Goal: Task Accomplishment & Management: Complete application form

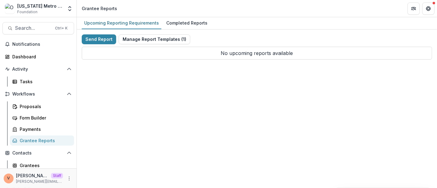
scroll to position [34, 0]
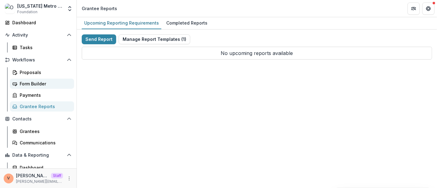
click at [35, 85] on div "Form Builder" at bounding box center [45, 84] width 50 height 6
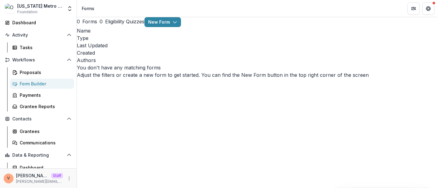
click at [35, 83] on div "Form Builder" at bounding box center [45, 84] width 50 height 6
click at [178, 25] on icon "button" at bounding box center [175, 22] width 5 height 5
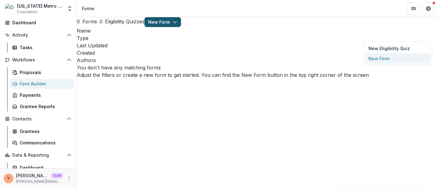
click at [389, 60] on button "New Form" at bounding box center [398, 59] width 66 height 10
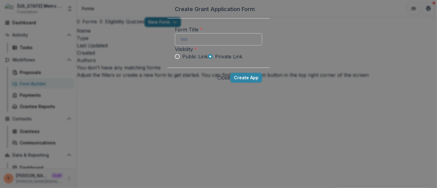
click at [179, 46] on input "Form Title *" at bounding box center [218, 39] width 87 height 12
paste input "**********"
click at [182, 60] on span "Public Link" at bounding box center [195, 56] width 26 height 7
type input "**********"
click at [262, 83] on button "Create App" at bounding box center [246, 78] width 32 height 10
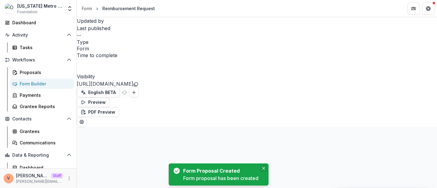
click at [265, 168] on icon "Close" at bounding box center [263, 168] width 3 height 3
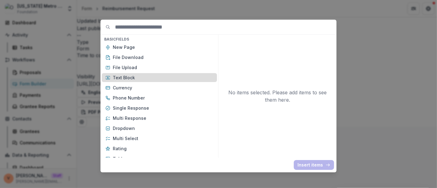
click at [130, 76] on p "Text Block" at bounding box center [163, 77] width 101 height 6
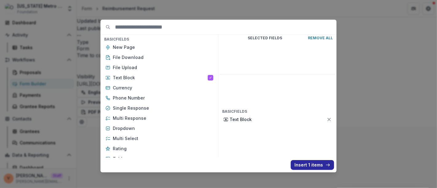
click at [314, 164] on button "Insert 1 items" at bounding box center [312, 165] width 43 height 10
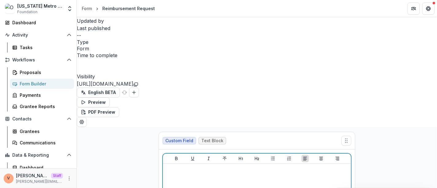
drag, startPoint x: 305, startPoint y: 80, endPoint x: 153, endPoint y: 87, distance: 152.1
click at [257, 156] on icon "Heading 2" at bounding box center [257, 158] width 5 height 5
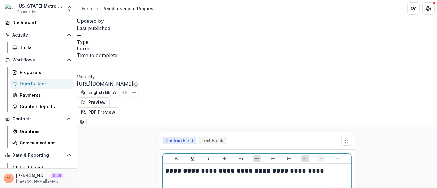
click at [322, 156] on icon "Align Center" at bounding box center [321, 158] width 5 height 5
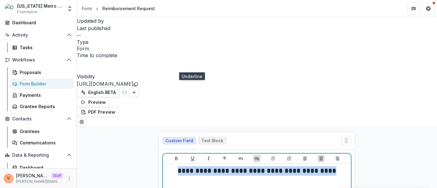
click at [191, 157] on icon "Underline" at bounding box center [192, 159] width 3 height 4
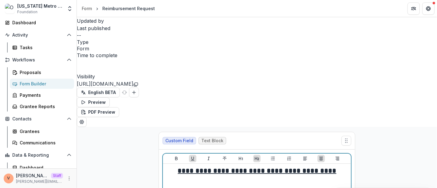
click at [345, 166] on h2 "**********" at bounding box center [258, 171] width 184 height 10
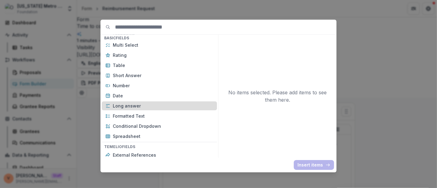
scroll to position [102, 0]
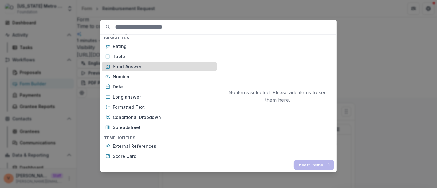
click at [132, 66] on p "Short Answer" at bounding box center [163, 66] width 101 height 6
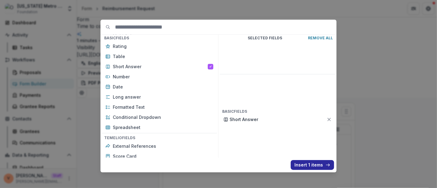
click at [313, 166] on button "Insert 1 items" at bounding box center [312, 165] width 43 height 10
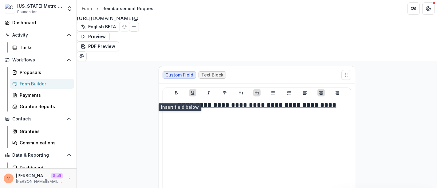
scroll to position [98, 0]
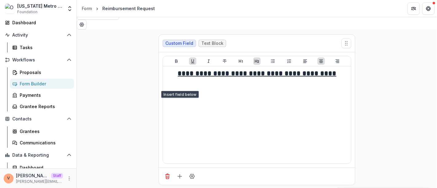
drag, startPoint x: 166, startPoint y: 126, endPoint x: 132, endPoint y: 126, distance: 33.5
paste div
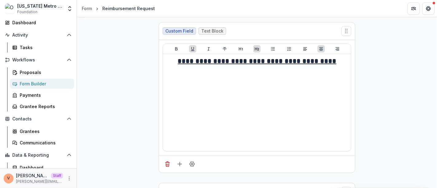
scroll to position [116, 0]
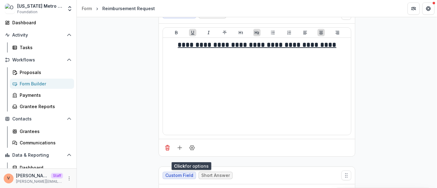
scroll to position [131, 0]
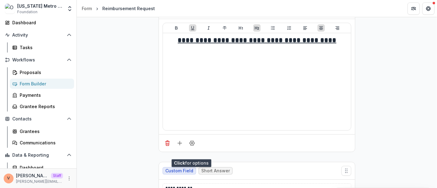
type input "*"
type input "****"
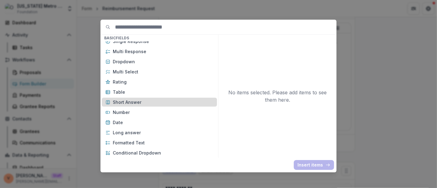
scroll to position [68, 0]
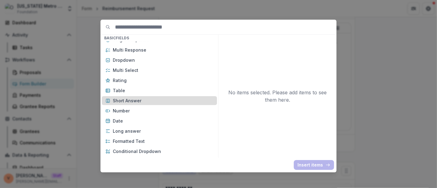
click at [152, 102] on p "Short Answer" at bounding box center [163, 101] width 101 height 6
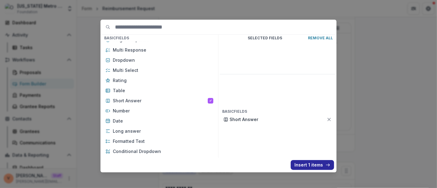
click at [303, 161] on button "Insert 1 items" at bounding box center [312, 165] width 43 height 10
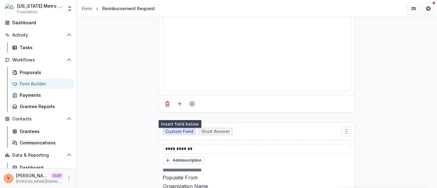
scroll to position [199, 0]
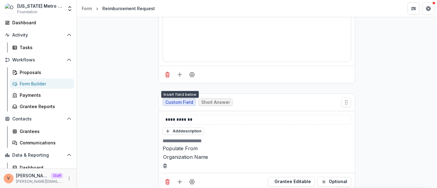
drag, startPoint x: 196, startPoint y: 128, endPoint x: 141, endPoint y: 128, distance: 54.8
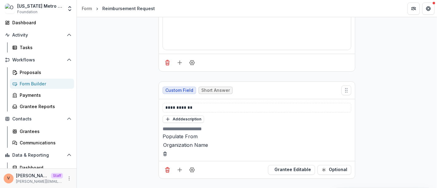
scroll to position [218, 0]
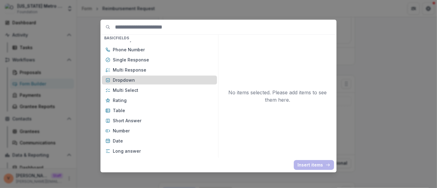
scroll to position [68, 0]
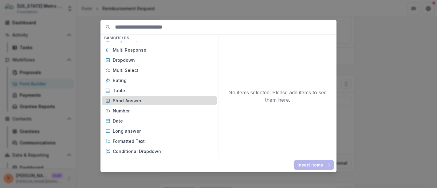
click at [139, 101] on p "Short Answer" at bounding box center [163, 101] width 101 height 6
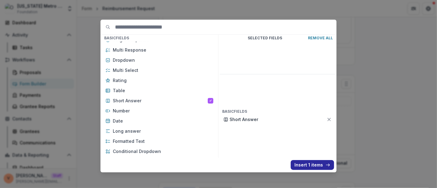
click at [304, 165] on button "Insert 1 items" at bounding box center [312, 165] width 43 height 10
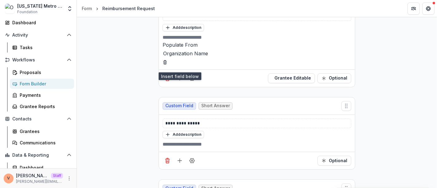
scroll to position [305, 0]
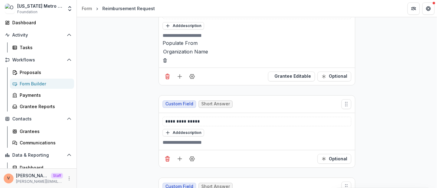
drag, startPoint x: 196, startPoint y: 113, endPoint x: 138, endPoint y: 112, distance: 58.1
click at [138, 112] on div "**********" at bounding box center [257, 100] width 361 height 557
drag, startPoint x: 203, startPoint y: 111, endPoint x: 139, endPoint y: 110, distance: 64.3
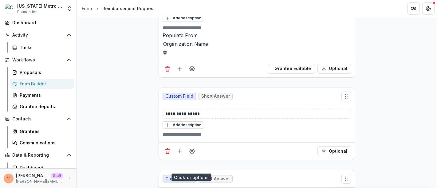
scroll to position [320, 0]
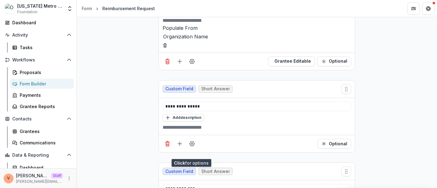
type input "***"
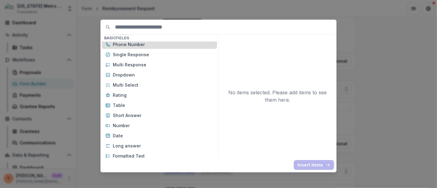
scroll to position [68, 0]
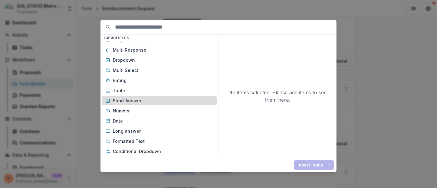
click at [154, 99] on p "Short Answer" at bounding box center [163, 101] width 101 height 6
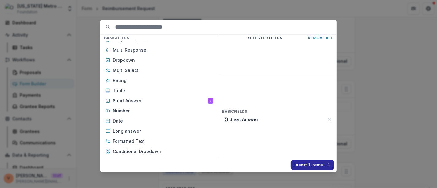
click at [302, 165] on button "Insert 1 items" at bounding box center [312, 165] width 43 height 10
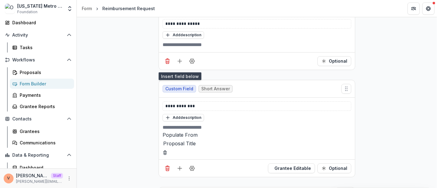
scroll to position [407, 0]
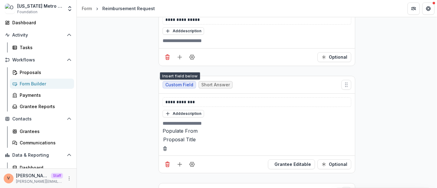
drag, startPoint x: 167, startPoint y: 109, endPoint x: 125, endPoint y: 109, distance: 42.2
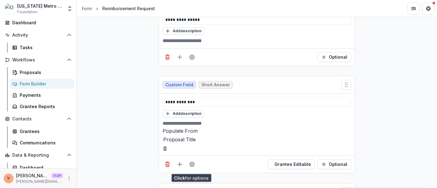
type input "*"
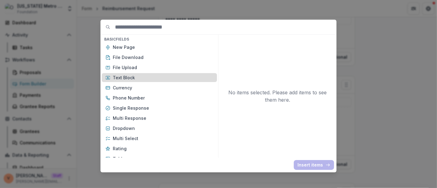
click at [139, 78] on p "Text Block" at bounding box center [163, 77] width 101 height 6
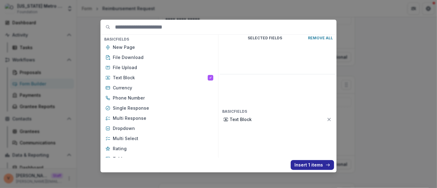
click at [307, 165] on button "Insert 1 items" at bounding box center [312, 165] width 43 height 10
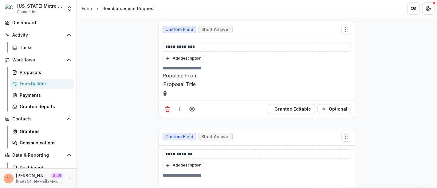
scroll to position [509, 0]
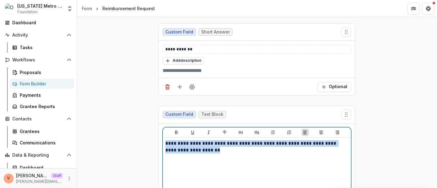
drag, startPoint x: 210, startPoint y: 57, endPoint x: 162, endPoint y: 47, distance: 49.5
click at [163, 127] on div "**********" at bounding box center [257, 181] width 189 height 108
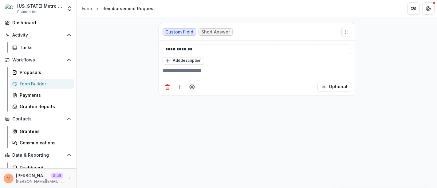
scroll to position [407, 0]
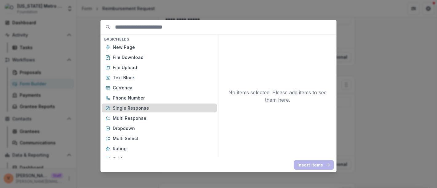
click at [138, 106] on p "Single Response" at bounding box center [163, 108] width 101 height 6
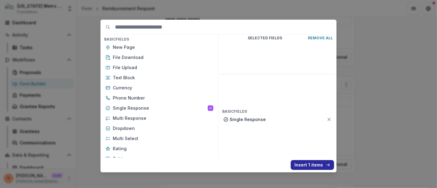
click at [304, 165] on button "Insert 1 items" at bounding box center [312, 165] width 43 height 10
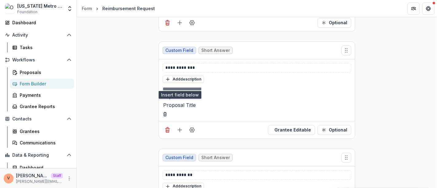
scroll to position [475, 0]
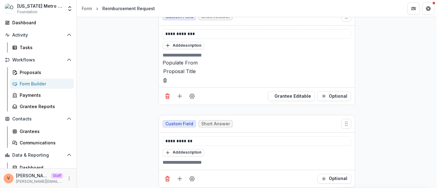
drag, startPoint x: 203, startPoint y: 128, endPoint x: 126, endPoint y: 125, distance: 77.0
click at [126, 125] on div "**********" at bounding box center [257, 190] width 361 height 1076
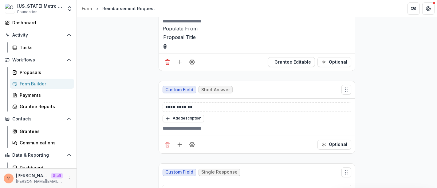
scroll to position [517, 0]
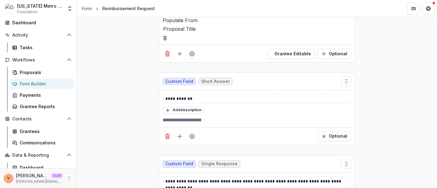
type input "**********"
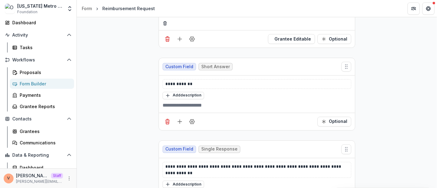
type input "**********"
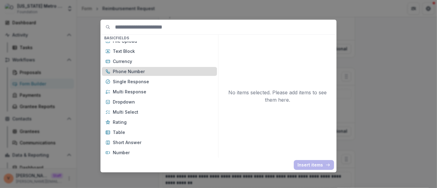
scroll to position [34, 0]
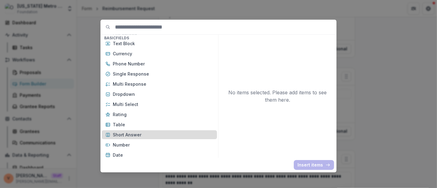
click at [135, 136] on p "Short Answer" at bounding box center [163, 135] width 101 height 6
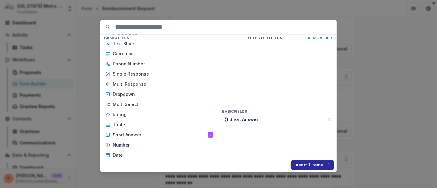
click at [304, 162] on button "Insert 1 items" at bounding box center [312, 165] width 43 height 10
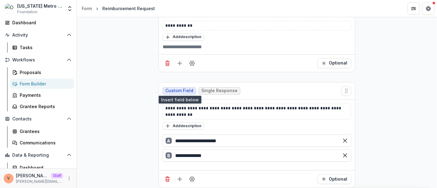
scroll to position [575, 0]
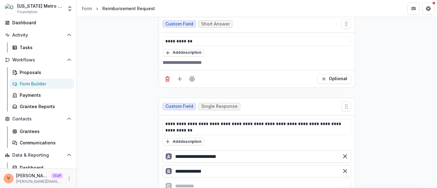
drag, startPoint x: 239, startPoint y: 61, endPoint x: 160, endPoint y: 60, distance: 79.4
click at [160, 148] on div "**********" at bounding box center [257, 170] width 194 height 44
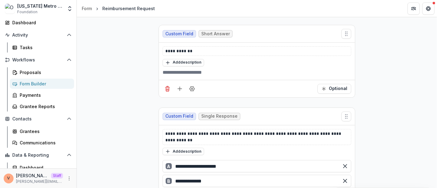
drag, startPoint x: 201, startPoint y: 154, endPoint x: 139, endPoint y: 150, distance: 62.6
click at [139, 150] on div "**********" at bounding box center [257, 152] width 361 height 1180
paste div
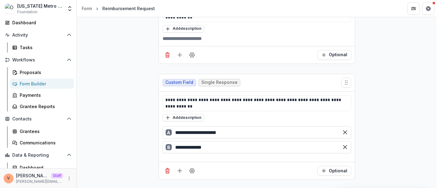
scroll to position [599, 0]
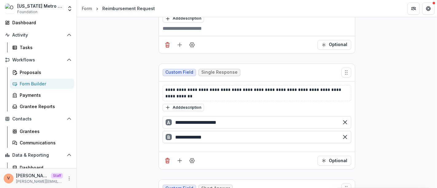
scroll to position [619, 0]
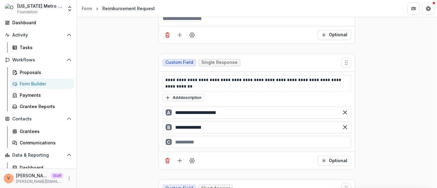
drag, startPoint x: 209, startPoint y: 43, endPoint x: 188, endPoint y: 41, distance: 20.7
click at [188, 104] on div "**********" at bounding box center [257, 126] width 194 height 44
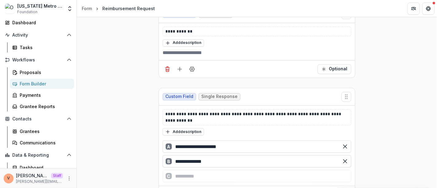
click at [214, 155] on input "**********" at bounding box center [257, 161] width 189 height 12
drag, startPoint x: 206, startPoint y: 66, endPoint x: 175, endPoint y: 65, distance: 30.8
click at [175, 155] on input "**********" at bounding box center [257, 161] width 189 height 12
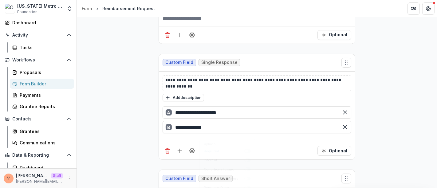
scroll to position [609, 0]
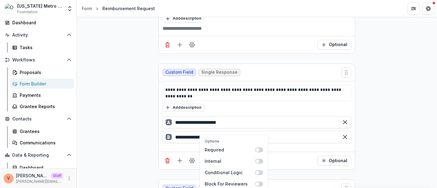
drag, startPoint x: 389, startPoint y: 128, endPoint x: 371, endPoint y: 127, distance: 18.2
click at [390, 127] on div "**********" at bounding box center [257, 108] width 361 height 1180
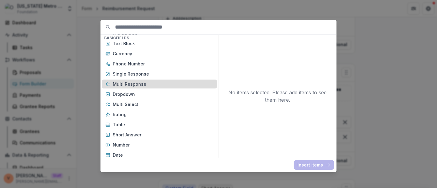
scroll to position [68, 0]
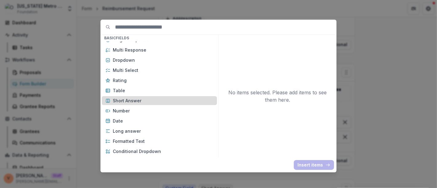
click at [150, 103] on p "Short Answer" at bounding box center [163, 101] width 101 height 6
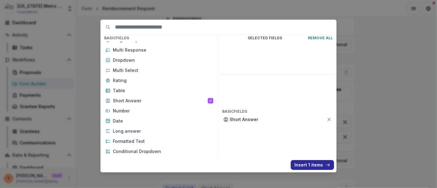
click at [310, 166] on button "Insert 1 items" at bounding box center [312, 165] width 43 height 10
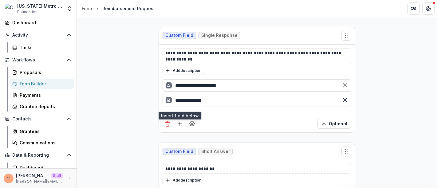
scroll to position [677, 0]
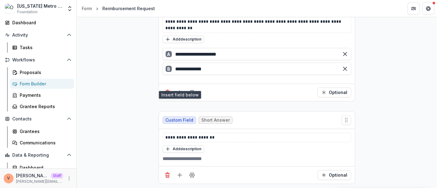
drag, startPoint x: 190, startPoint y: 128, endPoint x: 137, endPoint y: 128, distance: 53.5
click at [137, 128] on div "**********" at bounding box center [257, 81] width 361 height 1262
click at [192, 166] on div "Optional" at bounding box center [257, 175] width 196 height 18
click at [191, 170] on button "Field Settings" at bounding box center [192, 175] width 10 height 10
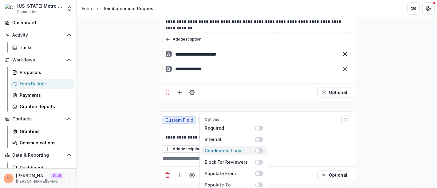
click at [261, 149] on span at bounding box center [259, 151] width 8 height 5
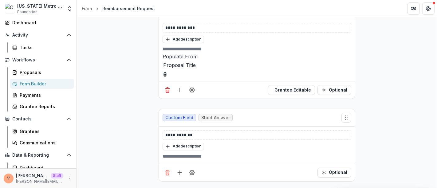
type input "**"
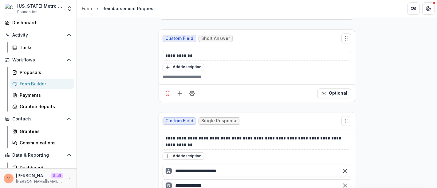
scroll to position [779, 0]
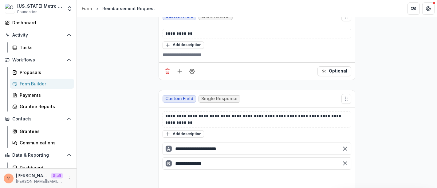
type input "**"
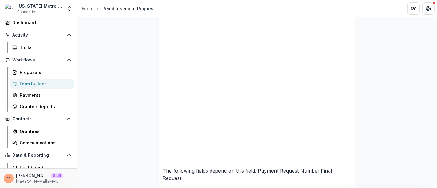
scroll to position [758, 0]
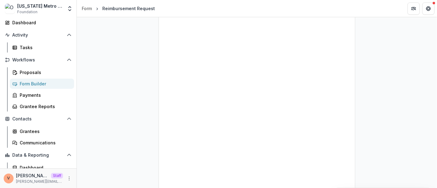
click at [373, 135] on div "**********" at bounding box center [257, 168] width 361 height 1599
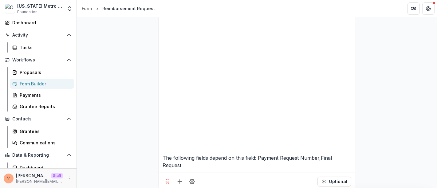
scroll to position [796, 0]
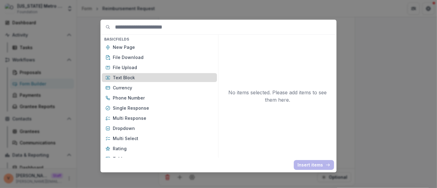
click at [134, 76] on p "Text Block" at bounding box center [163, 77] width 101 height 6
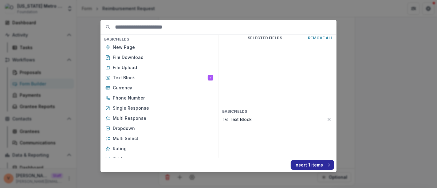
click at [309, 165] on button "Insert 1 items" at bounding box center [312, 165] width 43 height 10
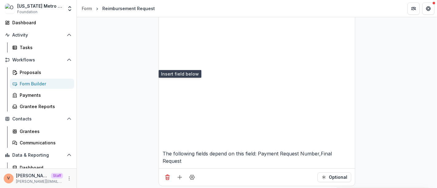
scroll to position [899, 0]
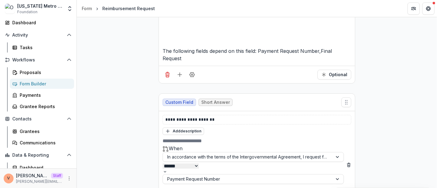
drag, startPoint x: 196, startPoint y: 107, endPoint x: 137, endPoint y: 105, distance: 58.8
click at [137, 105] on div "**********" at bounding box center [257, 107] width 361 height 1759
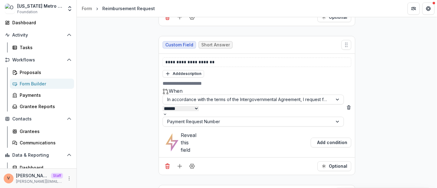
scroll to position [991, 0]
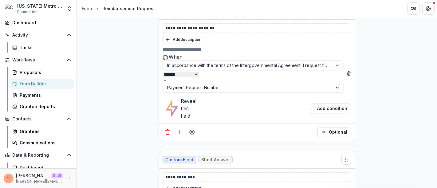
drag, startPoint x: 164, startPoint y: 75, endPoint x: 297, endPoint y: 75, distance: 132.9
drag, startPoint x: 258, startPoint y: 129, endPoint x: 333, endPoint y: 137, distance: 74.6
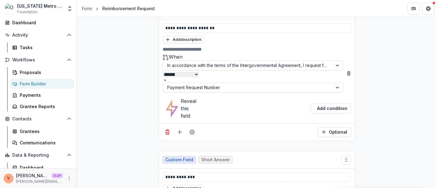
drag, startPoint x: 164, startPoint y: 95, endPoint x: 337, endPoint y: 137, distance: 177.6
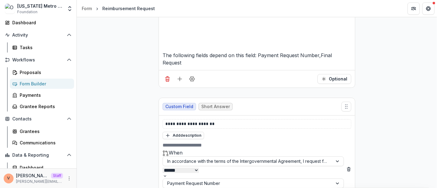
scroll to position [888, 0]
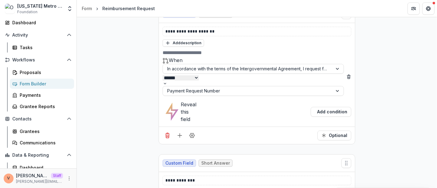
scroll to position [994, 0]
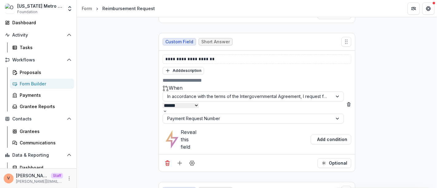
drag, startPoint x: 164, startPoint y: 86, endPoint x: 329, endPoint y: 96, distance: 164.6
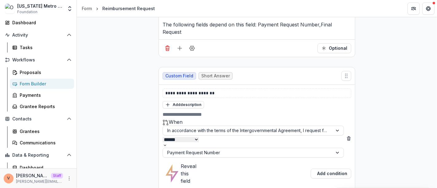
scroll to position [891, 0]
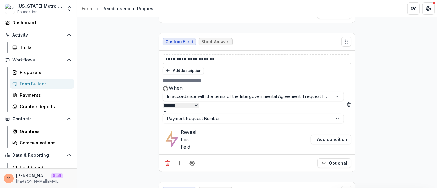
scroll to position [925, 0]
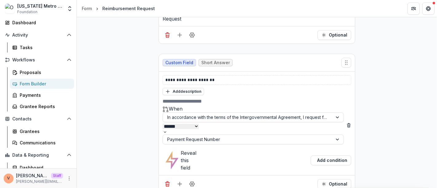
scroll to position [994, 0]
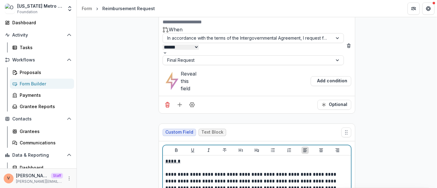
scroll to position [1099, 0]
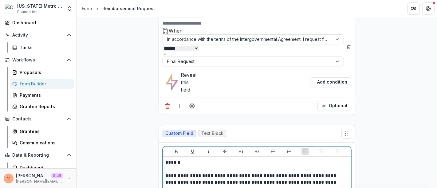
scroll to position [1167, 0]
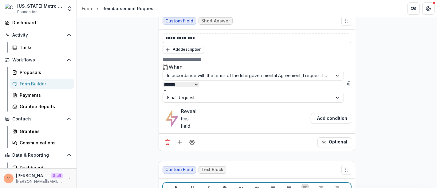
scroll to position [1099, 0]
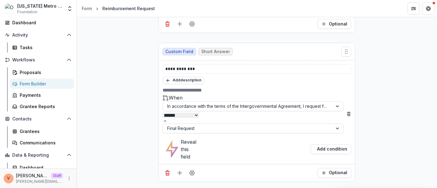
drag, startPoint x: 165, startPoint y: 91, endPoint x: 339, endPoint y: 163, distance: 188.5
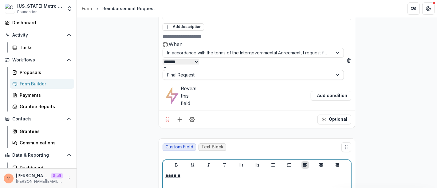
scroll to position [1167, 0]
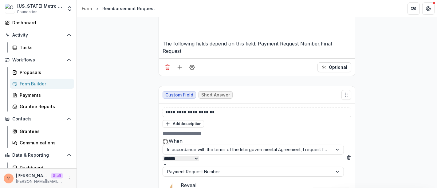
scroll to position [905, 0]
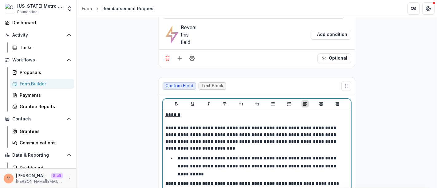
scroll to position [1240, 0]
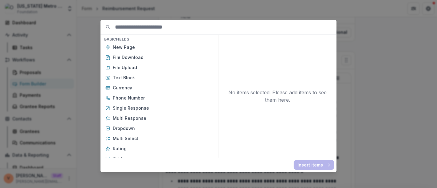
click at [399, 114] on div "Basic Fields New Page File Download File Upload Text Block Currency Phone Numbe…" at bounding box center [218, 94] width 437 height 188
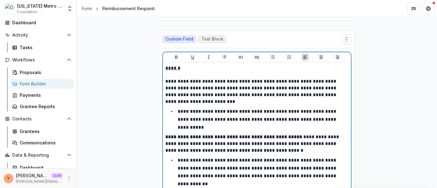
scroll to position [1261, 0]
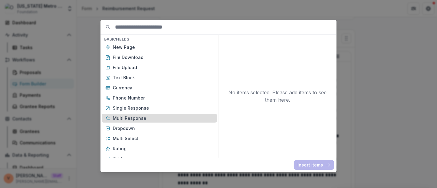
scroll to position [34, 0]
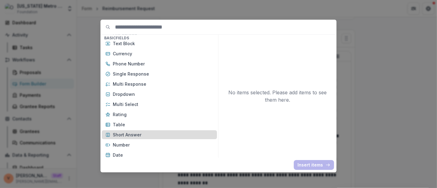
click at [140, 134] on p "Short Answer" at bounding box center [163, 135] width 101 height 6
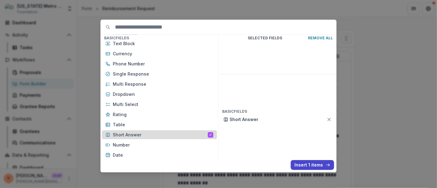
scroll to position [0, 0]
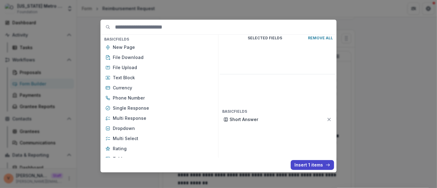
click at [314, 165] on button "Insert 1 items" at bounding box center [312, 165] width 43 height 10
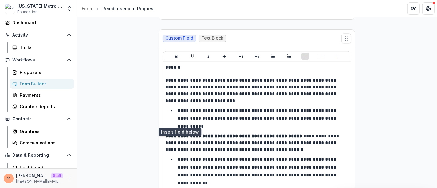
scroll to position [1348, 0]
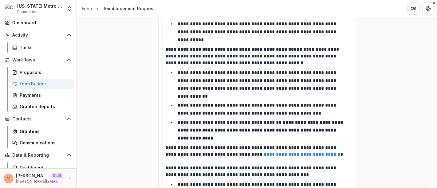
drag, startPoint x: 198, startPoint y: 109, endPoint x: 123, endPoint y: 109, distance: 74.8
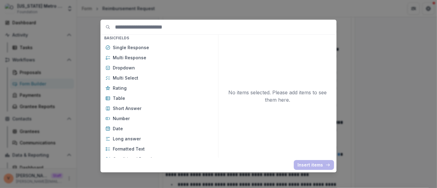
scroll to position [68, 0]
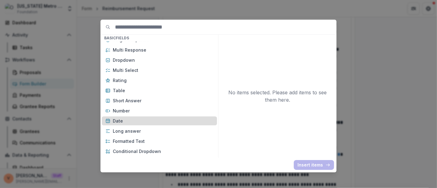
click at [131, 121] on p "Date" at bounding box center [163, 121] width 101 height 6
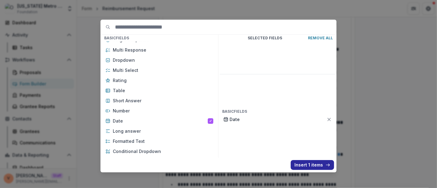
click at [304, 165] on button "Insert 1 items" at bounding box center [312, 165] width 43 height 10
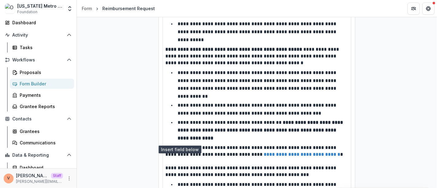
scroll to position [1435, 0]
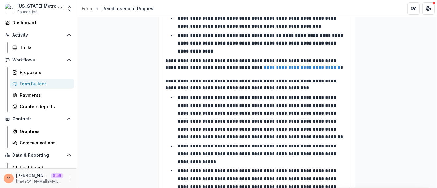
drag, startPoint x: 188, startPoint y: 110, endPoint x: 142, endPoint y: 110, distance: 45.8
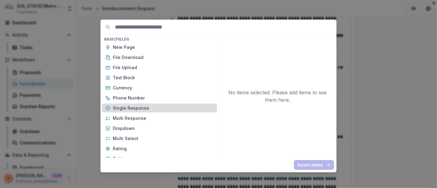
scroll to position [34, 0]
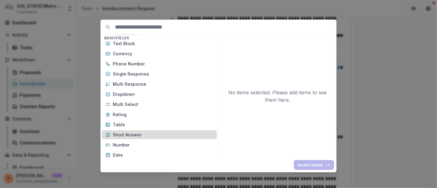
click at [136, 136] on p "Short Answer" at bounding box center [163, 135] width 101 height 6
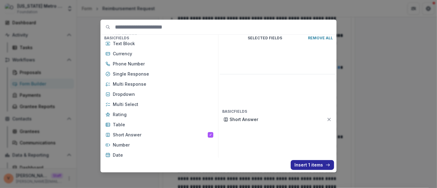
click at [313, 163] on button "Insert 1 items" at bounding box center [312, 165] width 43 height 10
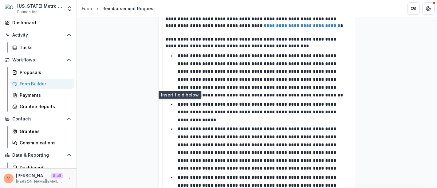
scroll to position [1504, 0]
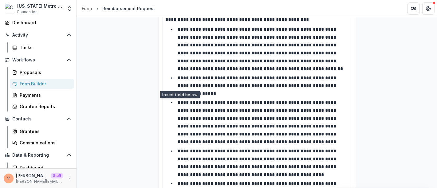
drag, startPoint x: 196, startPoint y: 127, endPoint x: 145, endPoint y: 127, distance: 51.4
paste div
drag, startPoint x: 180, startPoint y: 129, endPoint x: 155, endPoint y: 129, distance: 24.6
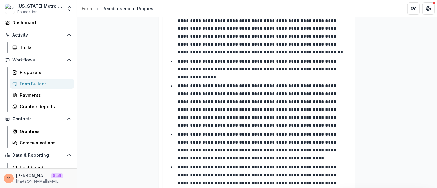
scroll to position [1522, 0]
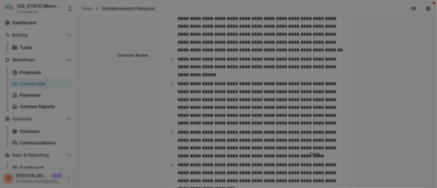
scroll to position [248, 0]
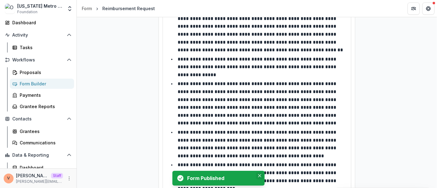
click at [261, 177] on icon "Close" at bounding box center [259, 175] width 3 height 3
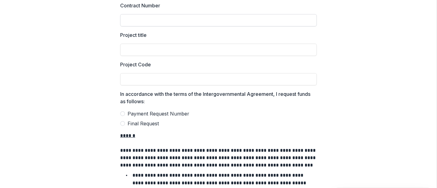
scroll to position [102, 0]
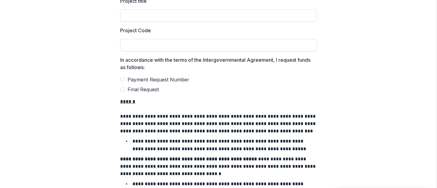
click at [122, 79] on span at bounding box center [122, 79] width 5 height 5
click at [121, 91] on span at bounding box center [122, 89] width 5 height 5
click at [121, 82] on span at bounding box center [122, 79] width 5 height 5
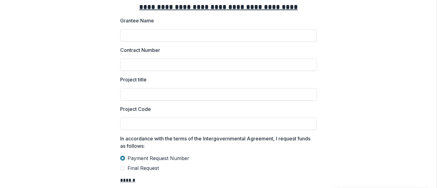
scroll to position [0, 0]
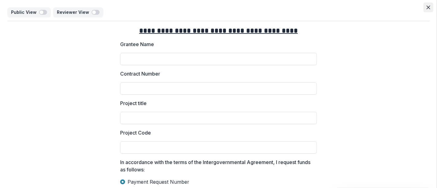
click at [427, 8] on icon "Close" at bounding box center [429, 8] width 4 height 4
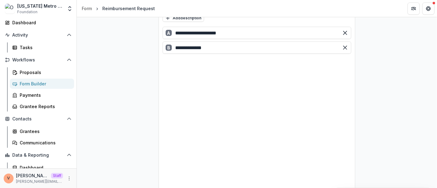
scroll to position [702, 0]
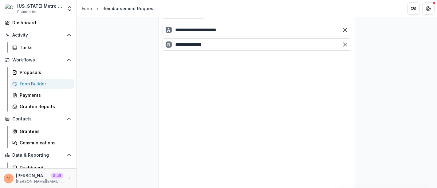
select select "********"
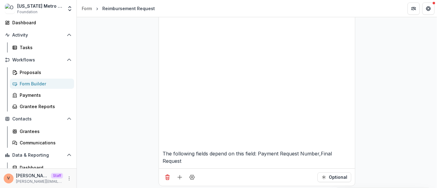
scroll to position [804, 0]
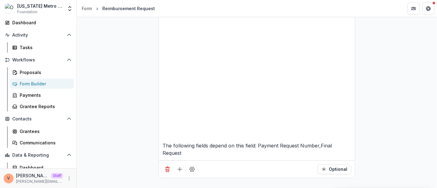
select select "********"
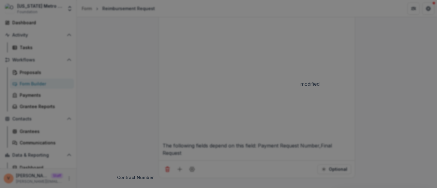
scroll to position [248, 0]
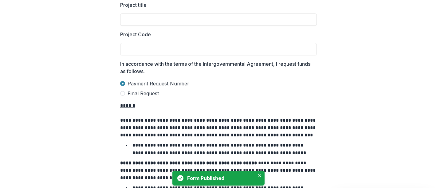
scroll to position [102, 0]
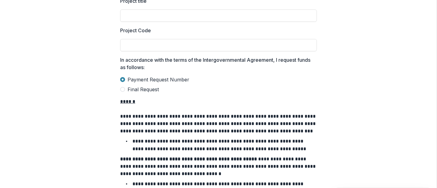
click at [123, 89] on span at bounding box center [122, 89] width 5 height 5
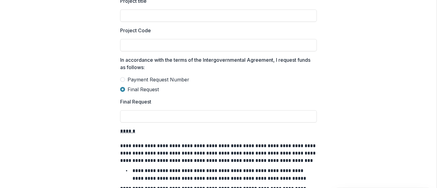
click at [122, 79] on span at bounding box center [122, 79] width 5 height 5
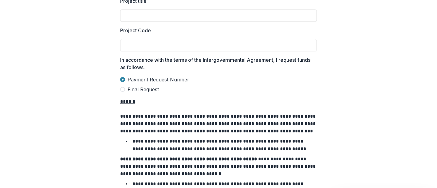
click at [122, 90] on span at bounding box center [122, 89] width 5 height 5
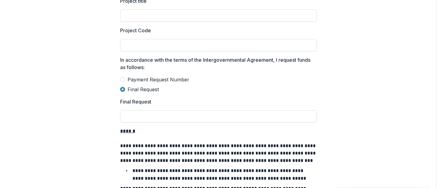
click at [122, 79] on span at bounding box center [122, 79] width 5 height 5
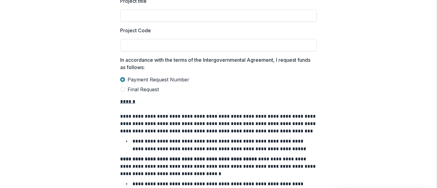
click at [123, 90] on span at bounding box center [122, 89] width 5 height 5
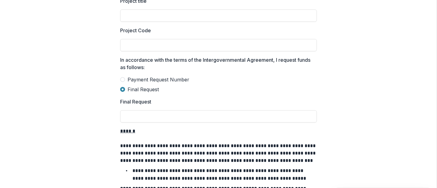
click at [122, 80] on span at bounding box center [122, 79] width 5 height 5
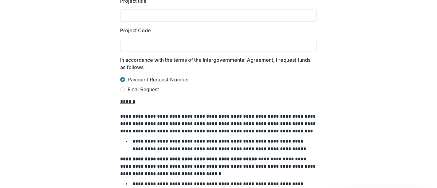
click at [122, 90] on span at bounding box center [122, 89] width 5 height 5
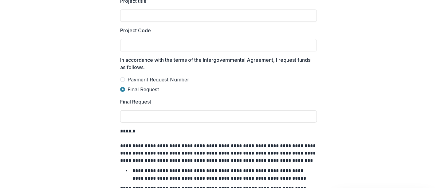
click at [123, 79] on span at bounding box center [122, 79] width 5 height 5
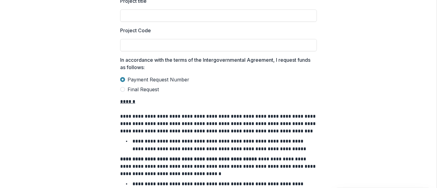
scroll to position [0, 0]
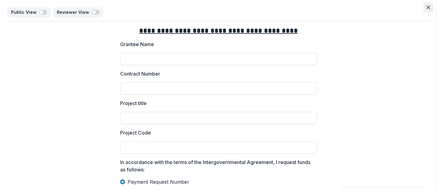
click at [425, 7] on button "Close" at bounding box center [429, 7] width 10 height 10
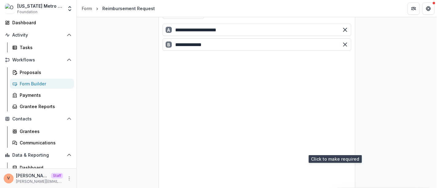
scroll to position [668, 0]
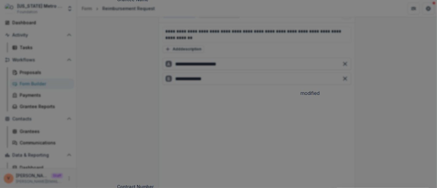
scroll to position [248, 0]
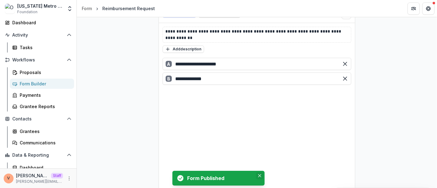
click at [262, 175] on button "Close" at bounding box center [259, 175] width 7 height 7
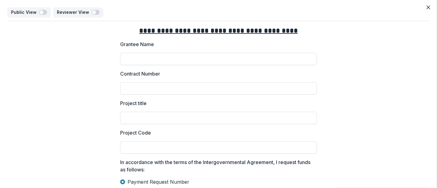
scroll to position [137, 0]
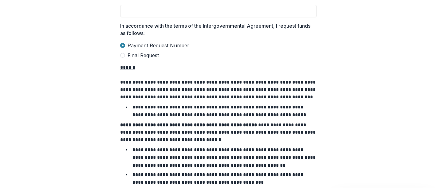
click at [122, 56] on span at bounding box center [122, 55] width 5 height 5
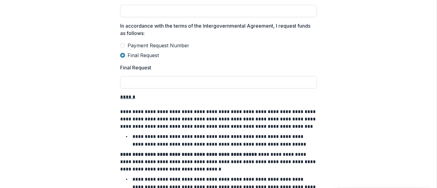
click at [122, 46] on span at bounding box center [122, 45] width 5 height 5
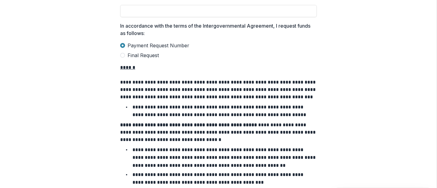
scroll to position [0, 0]
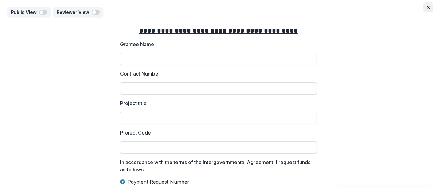
click at [429, 7] on icon "Close" at bounding box center [429, 8] width 4 height 4
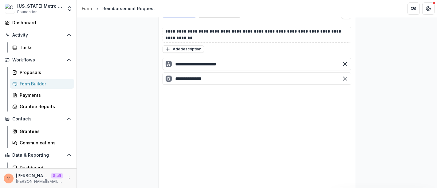
select select "********"
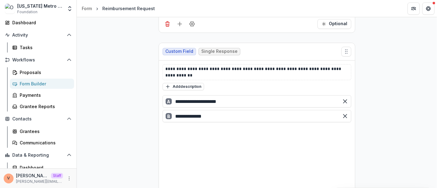
scroll to position [668, 0]
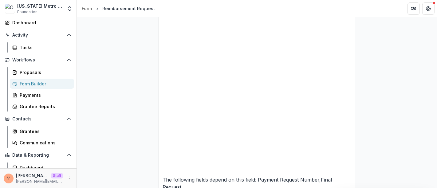
scroll to position [804, 0]
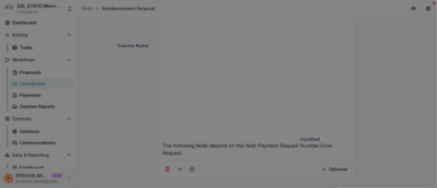
scroll to position [248, 0]
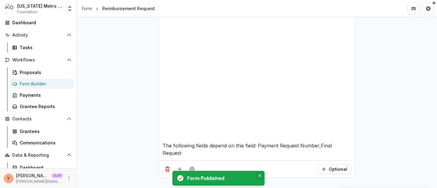
click at [261, 175] on icon "Close" at bounding box center [259, 175] width 3 height 3
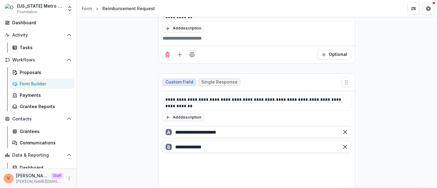
scroll to position [462, 0]
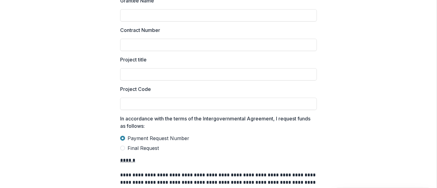
scroll to position [68, 0]
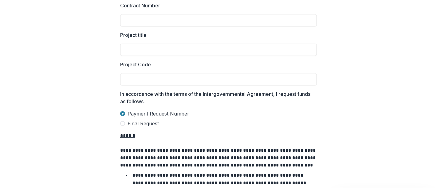
click at [124, 123] on span at bounding box center [122, 123] width 5 height 5
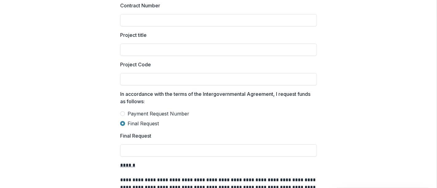
click at [122, 114] on span at bounding box center [122, 113] width 5 height 5
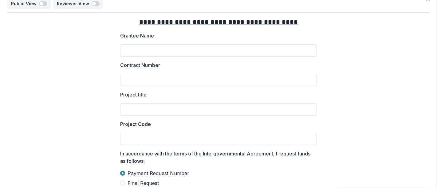
scroll to position [0, 0]
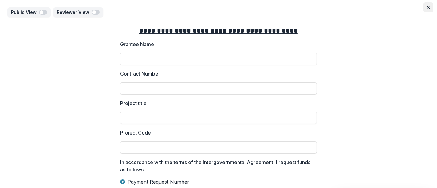
click at [427, 7] on icon "Close" at bounding box center [429, 8] width 4 height 4
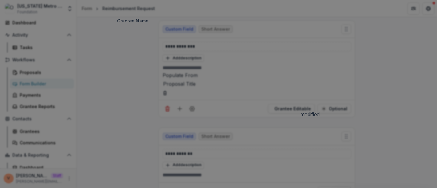
scroll to position [248, 0]
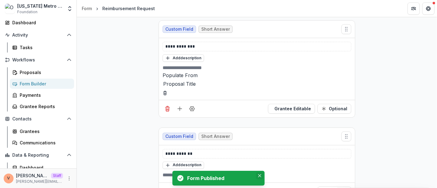
click at [262, 175] on button "Close" at bounding box center [259, 175] width 7 height 7
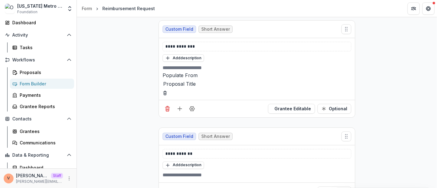
click at [37, 83] on div "Form Builder" at bounding box center [45, 84] width 50 height 6
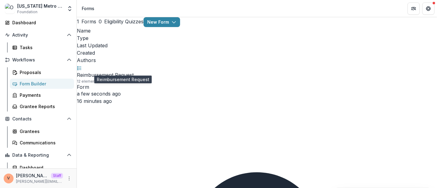
click at [119, 72] on link "Reimbursement Request" at bounding box center [105, 75] width 57 height 6
select select "********"
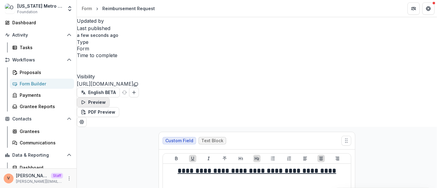
click at [110, 98] on button "Preview" at bounding box center [93, 103] width 33 height 10
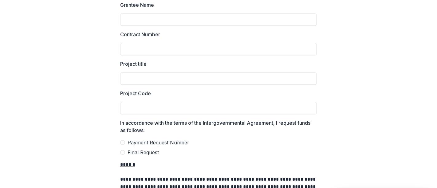
scroll to position [68, 0]
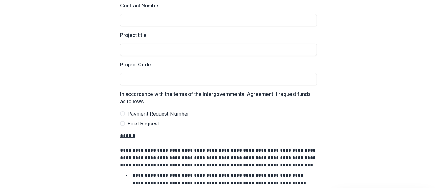
click at [122, 114] on span at bounding box center [122, 113] width 5 height 5
click at [122, 125] on span at bounding box center [122, 123] width 5 height 5
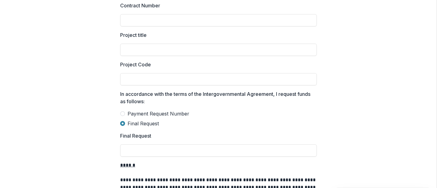
click at [123, 113] on span at bounding box center [122, 113] width 5 height 5
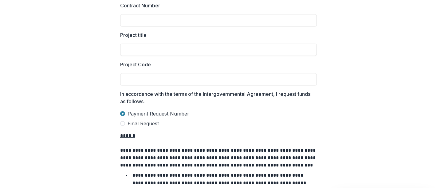
click at [123, 123] on span at bounding box center [122, 123] width 5 height 5
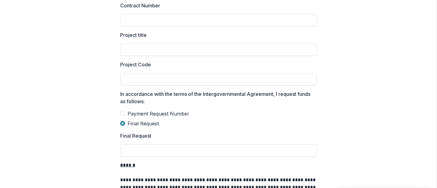
click at [121, 113] on span at bounding box center [122, 113] width 5 height 5
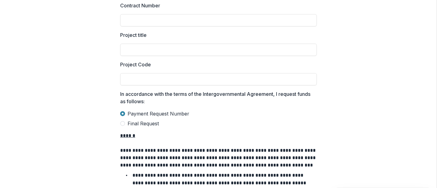
scroll to position [0, 0]
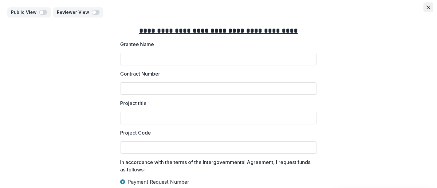
click at [428, 8] on icon "Close" at bounding box center [429, 8] width 4 height 4
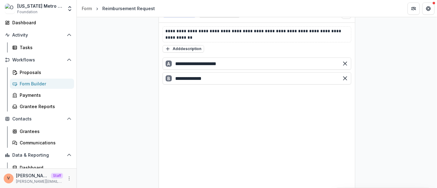
scroll to position [684, 0]
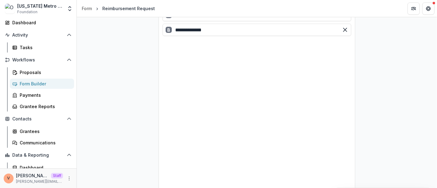
scroll to position [718, 0]
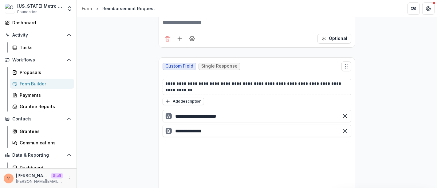
scroll to position [581, 0]
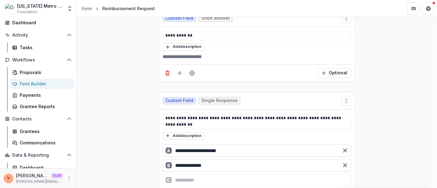
drag, startPoint x: 238, startPoint y: 56, endPoint x: 174, endPoint y: 56, distance: 64.3
click at [174, 145] on div "**********" at bounding box center [257, 151] width 189 height 12
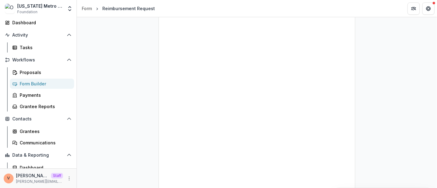
scroll to position [752, 0]
drag, startPoint x: 174, startPoint y: 116, endPoint x: 131, endPoint y: 117, distance: 43.1
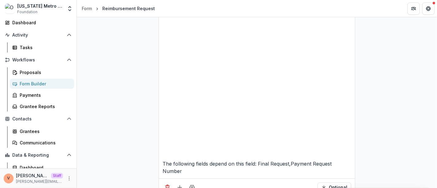
select select "******"
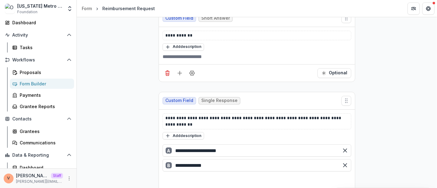
scroll to position [547, 0]
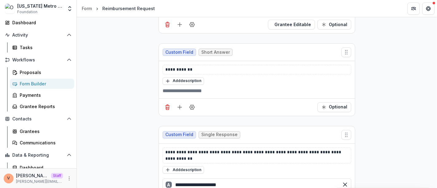
drag, startPoint x: 250, startPoint y: 89, endPoint x: 155, endPoint y: 94, distance: 94.9
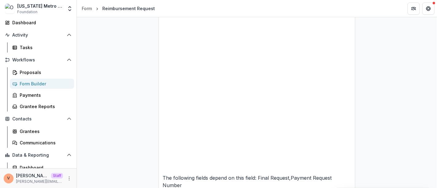
scroll to position [786, 0]
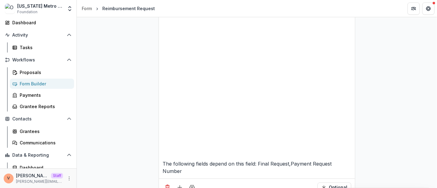
select select "********"
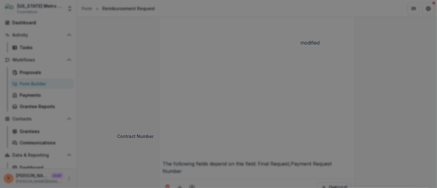
scroll to position [277, 0]
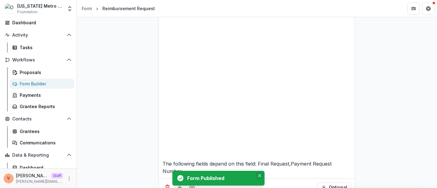
click at [260, 176] on icon "Close" at bounding box center [259, 175] width 3 height 3
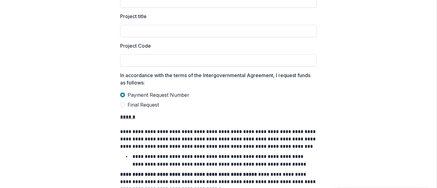
scroll to position [102, 0]
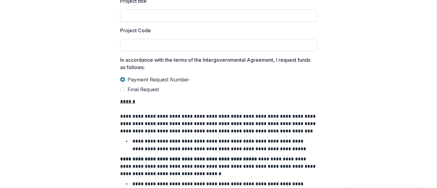
click at [124, 90] on span at bounding box center [122, 89] width 5 height 5
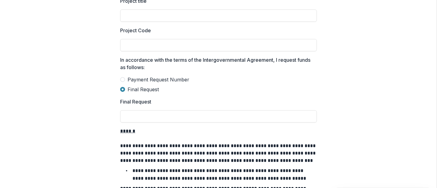
click at [122, 79] on span at bounding box center [122, 79] width 5 height 5
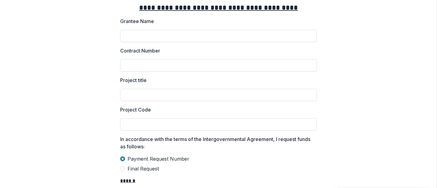
scroll to position [0, 0]
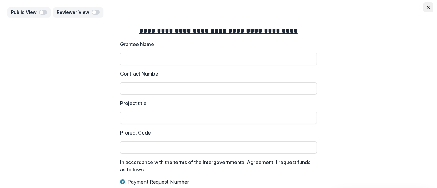
click at [430, 7] on button "Close" at bounding box center [429, 7] width 10 height 10
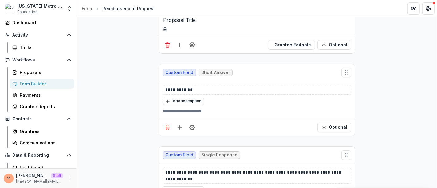
scroll to position [513, 0]
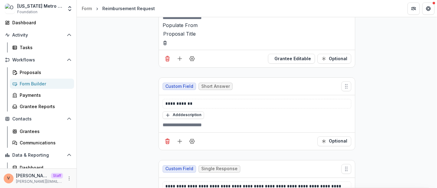
drag, startPoint x: 251, startPoint y: 122, endPoint x: 172, endPoint y: 126, distance: 79.8
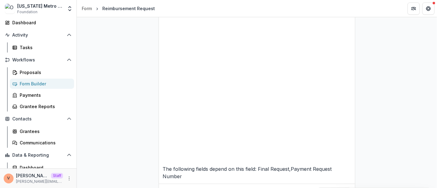
scroll to position [786, 0]
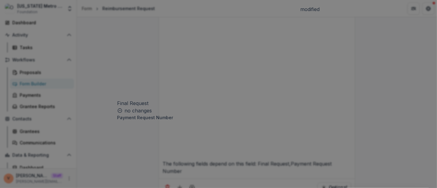
scroll to position [248, 0]
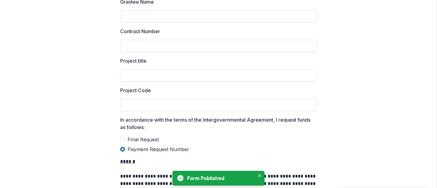
scroll to position [102, 0]
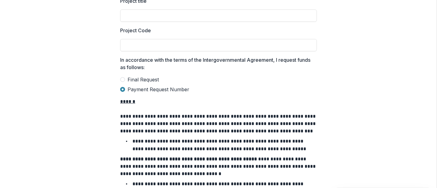
click at [122, 79] on span at bounding box center [122, 79] width 5 height 5
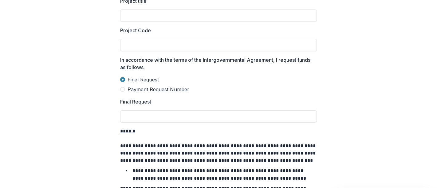
click at [122, 89] on span at bounding box center [122, 89] width 5 height 5
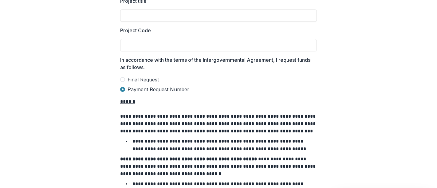
click at [122, 79] on span at bounding box center [122, 79] width 5 height 5
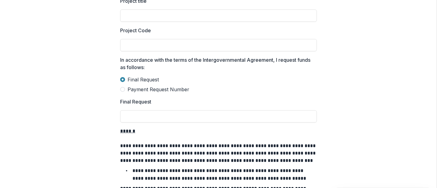
click at [122, 88] on span at bounding box center [122, 89] width 5 height 5
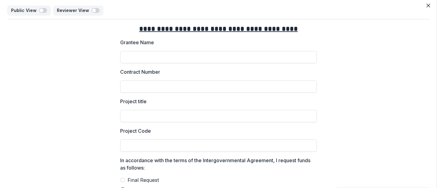
scroll to position [0, 0]
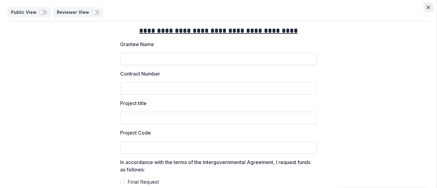
click at [428, 8] on icon "Close" at bounding box center [429, 8] width 4 height 4
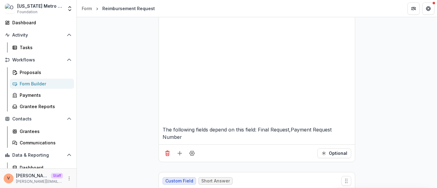
scroll to position [786, 0]
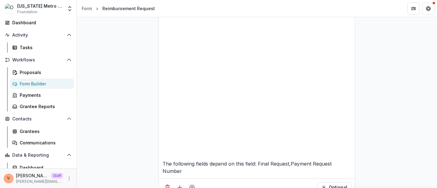
select select "******"
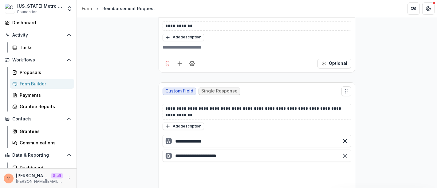
scroll to position [547, 0]
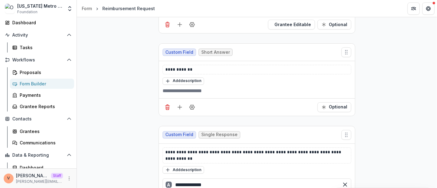
drag, startPoint x: 241, startPoint y: 103, endPoint x: 159, endPoint y: 105, distance: 81.9
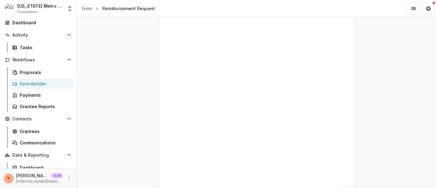
scroll to position [752, 0]
drag, startPoint x: 228, startPoint y: 115, endPoint x: 122, endPoint y: 118, distance: 105.5
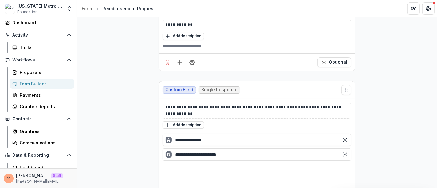
scroll to position [581, 0]
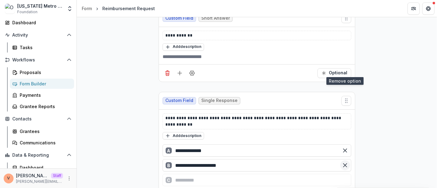
click at [346, 162] on icon "Remove option" at bounding box center [345, 165] width 6 height 6
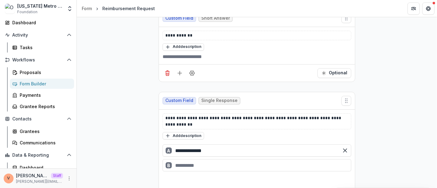
click at [241, 159] on div "B" at bounding box center [257, 165] width 189 height 12
click at [241, 159] on input "**********" at bounding box center [257, 165] width 189 height 12
drag, startPoint x: 241, startPoint y: 69, endPoint x: 140, endPoint y: 71, distance: 100.9
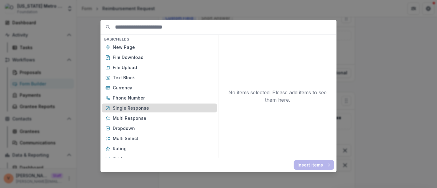
click at [139, 107] on p "Single Response" at bounding box center [163, 108] width 101 height 6
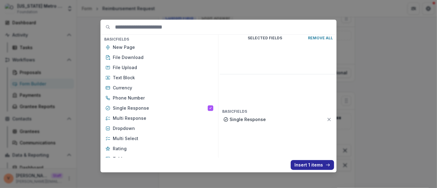
click at [314, 165] on button "Insert 1 items" at bounding box center [312, 165] width 43 height 10
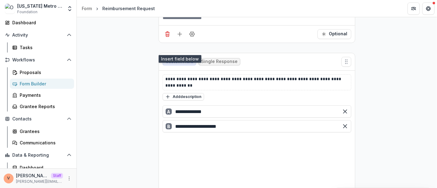
scroll to position [649, 0]
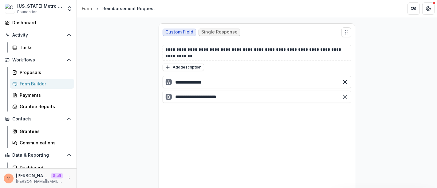
drag, startPoint x: 127, startPoint y: 92, endPoint x: 119, endPoint y: 92, distance: 8.6
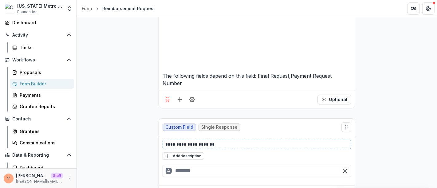
scroll to position [889, 0]
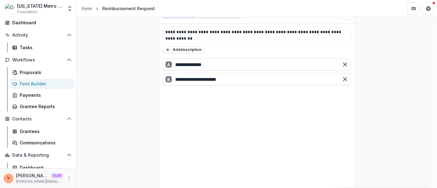
scroll to position [662, 0]
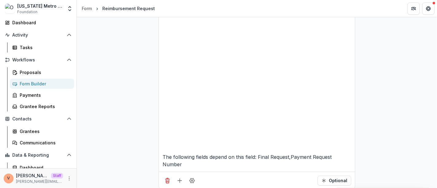
scroll to position [799, 0]
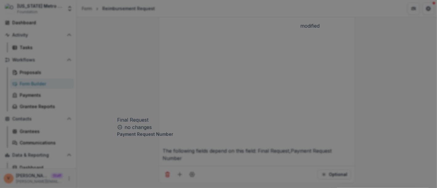
scroll to position [248, 0]
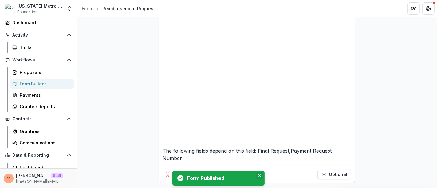
click at [261, 176] on icon "Close" at bounding box center [259, 175] width 3 height 3
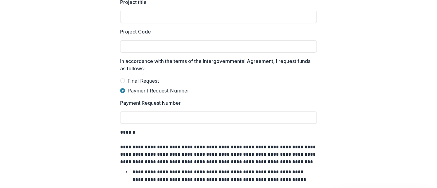
scroll to position [102, 0]
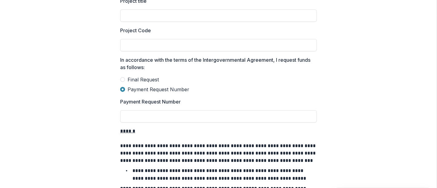
click at [123, 80] on span at bounding box center [122, 79] width 5 height 5
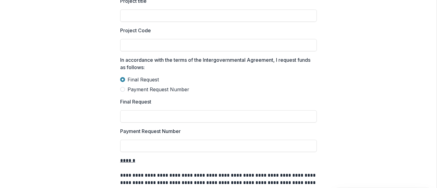
click at [122, 89] on span at bounding box center [122, 89] width 5 height 5
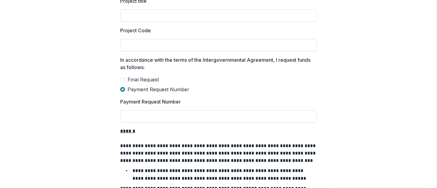
click at [122, 80] on span at bounding box center [122, 79] width 5 height 5
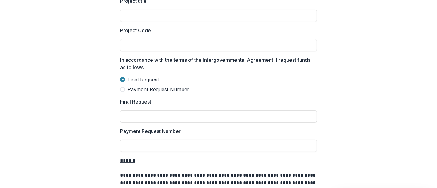
click at [122, 89] on span at bounding box center [122, 89] width 5 height 5
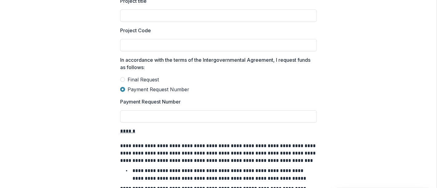
scroll to position [0, 0]
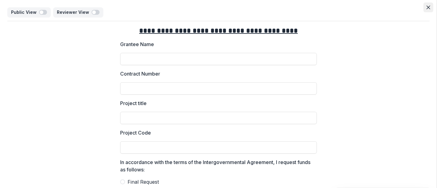
click at [429, 8] on button "Close" at bounding box center [429, 7] width 10 height 10
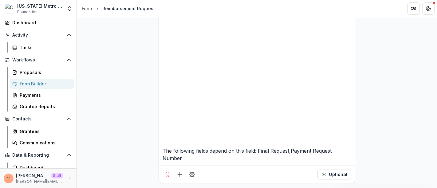
select select "******"
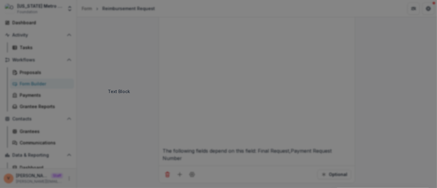
scroll to position [248, 0]
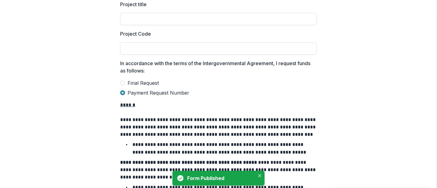
scroll to position [102, 0]
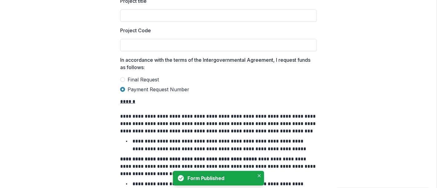
click at [120, 79] on span at bounding box center [122, 79] width 5 height 5
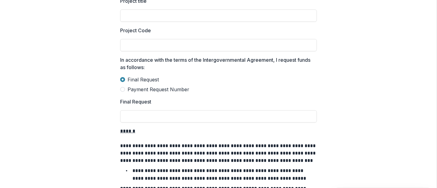
click at [122, 88] on span at bounding box center [122, 89] width 5 height 5
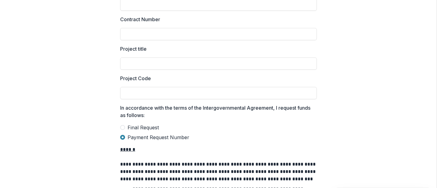
scroll to position [0, 0]
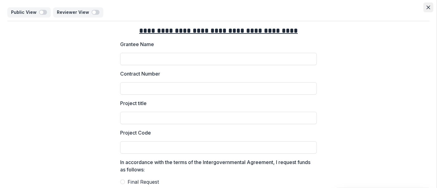
click at [428, 8] on icon "Close" at bounding box center [429, 8] width 4 height 4
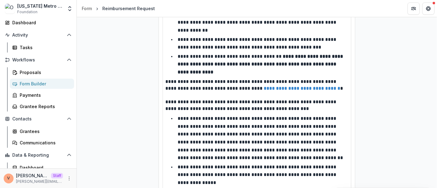
scroll to position [1522, 0]
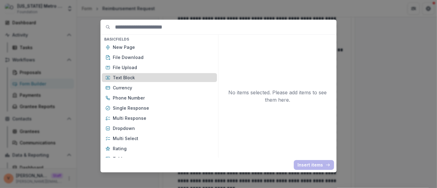
click at [140, 74] on div "Text Block" at bounding box center [159, 77] width 115 height 9
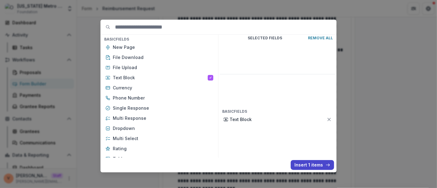
drag, startPoint x: 308, startPoint y: 164, endPoint x: 256, endPoint y: 116, distance: 71.0
click at [308, 165] on button "Insert 1 items" at bounding box center [312, 165] width 43 height 10
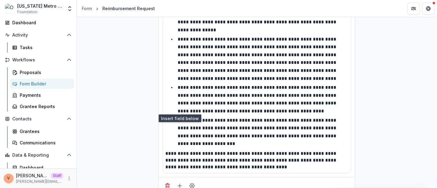
scroll to position [1659, 0]
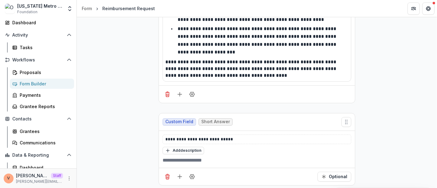
drag, startPoint x: 244, startPoint y: 73, endPoint x: 150, endPoint y: 69, distance: 93.6
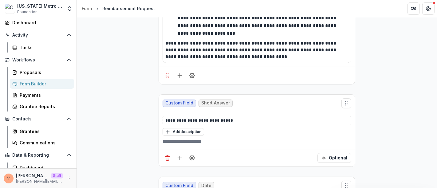
scroll to position [1682, 0]
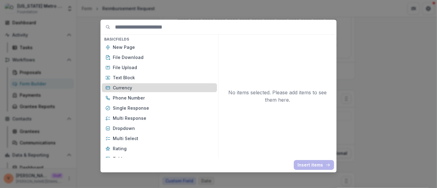
click at [140, 86] on p "Currency" at bounding box center [163, 88] width 101 height 6
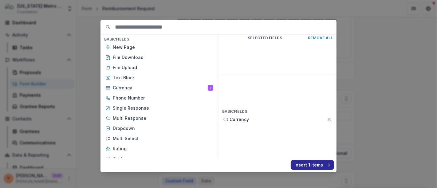
click at [311, 164] on button "Insert 1 items" at bounding box center [312, 165] width 43 height 10
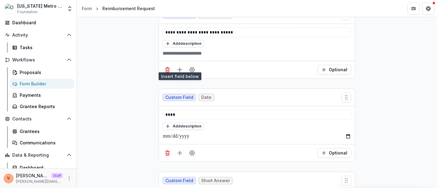
scroll to position [1769, 0]
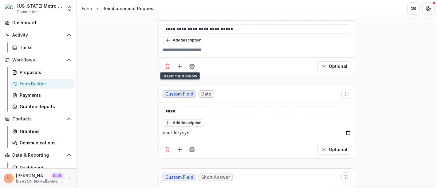
drag, startPoint x: 189, startPoint y: 111, endPoint x: 143, endPoint y: 110, distance: 45.8
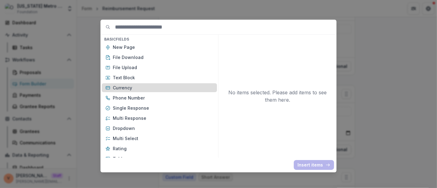
click at [135, 88] on p "Currency" at bounding box center [163, 88] width 101 height 6
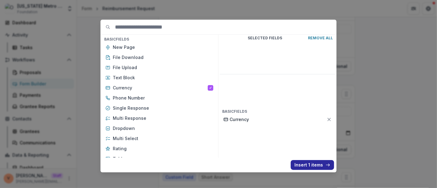
click at [309, 162] on button "Insert 1 items" at bounding box center [312, 165] width 43 height 10
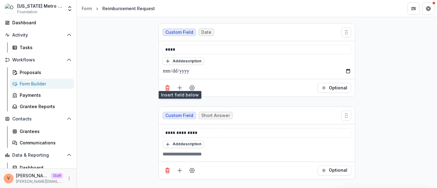
scroll to position [1838, 0]
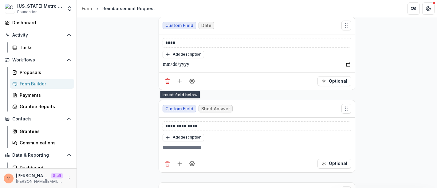
drag, startPoint x: 182, startPoint y: 130, endPoint x: 140, endPoint y: 131, distance: 41.9
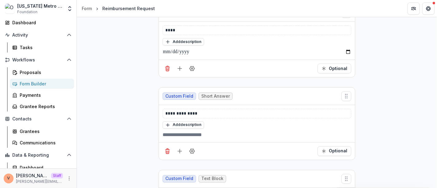
scroll to position [1856, 0]
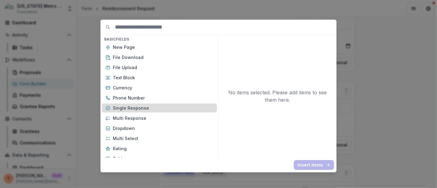
click at [139, 105] on p "Single Response" at bounding box center [163, 108] width 101 height 6
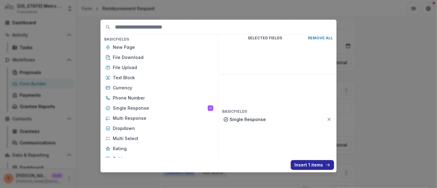
click at [305, 163] on button "Insert 1 items" at bounding box center [312, 165] width 43 height 10
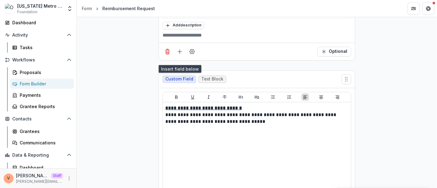
scroll to position [1951, 0]
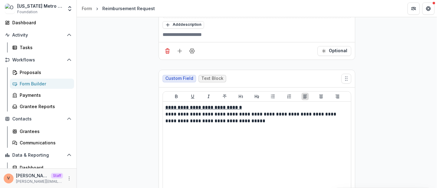
drag, startPoint x: 206, startPoint y: 101, endPoint x: 128, endPoint y: 105, distance: 78.9
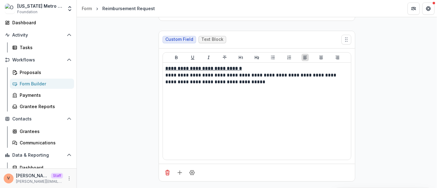
scroll to position [1990, 0]
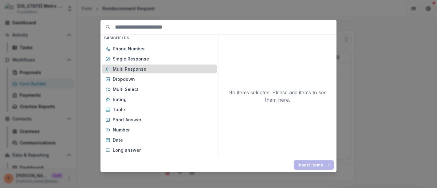
scroll to position [68, 0]
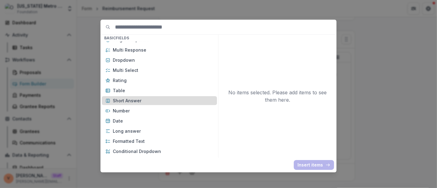
click at [143, 101] on p "Short Answer" at bounding box center [163, 101] width 101 height 6
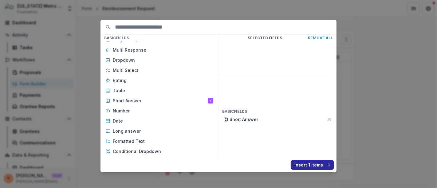
click at [313, 165] on button "Insert 1 items" at bounding box center [312, 165] width 43 height 10
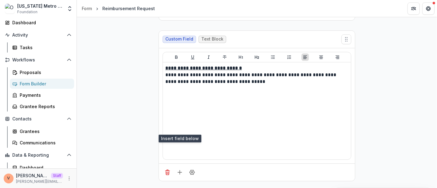
scroll to position [2059, 0]
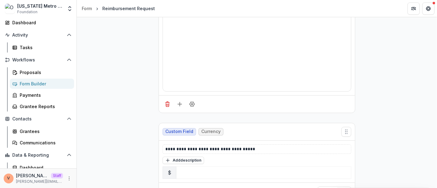
drag, startPoint x: 194, startPoint y: 127, endPoint x: 155, endPoint y: 126, distance: 38.8
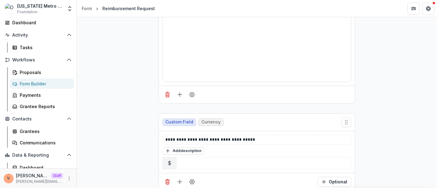
scroll to position [2077, 0]
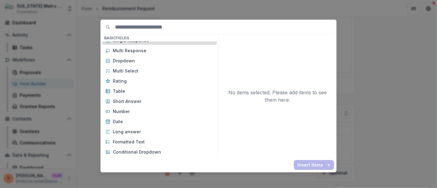
scroll to position [68, 0]
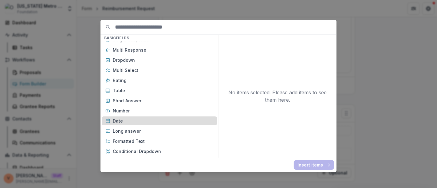
click at [129, 122] on p "Date" at bounding box center [163, 121] width 101 height 6
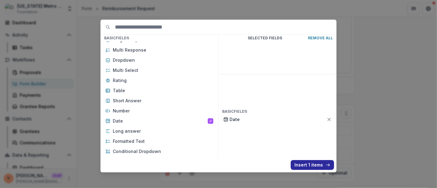
click at [306, 166] on button "Insert 1 items" at bounding box center [312, 165] width 43 height 10
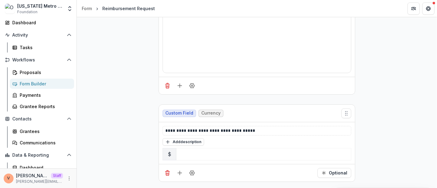
drag, startPoint x: 199, startPoint y: 110, endPoint x: 154, endPoint y: 110, distance: 44.9
copy p "**********"
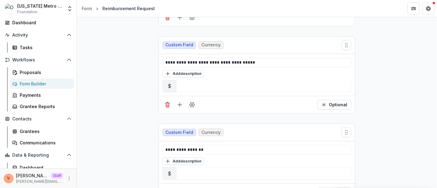
scroll to position [2164, 0]
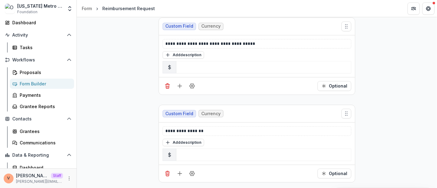
paste div
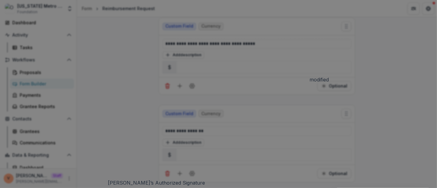
scroll to position [420, 0]
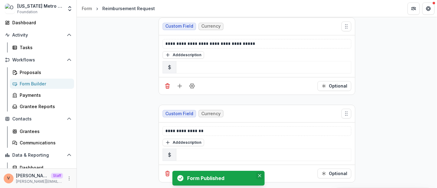
click at [261, 177] on icon "Close" at bounding box center [259, 175] width 3 height 3
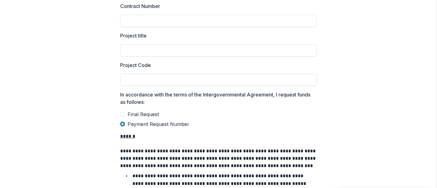
scroll to position [102, 0]
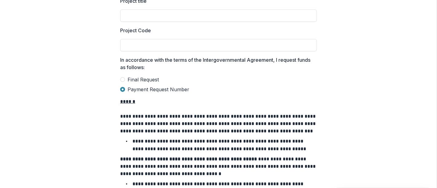
click at [122, 80] on span at bounding box center [122, 79] width 5 height 5
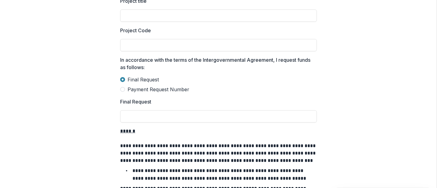
click at [123, 91] on label "Payment Request Number" at bounding box center [218, 89] width 197 height 7
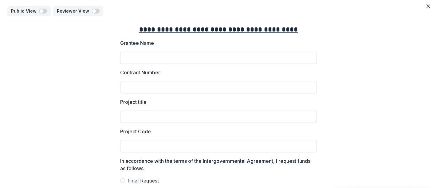
scroll to position [0, 0]
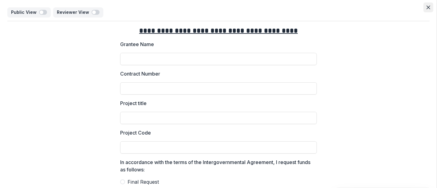
click at [429, 7] on button "Close" at bounding box center [429, 7] width 10 height 10
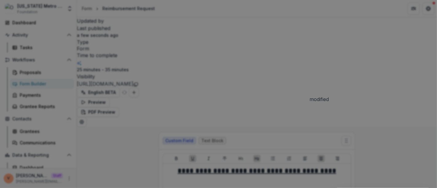
scroll to position [420, 0]
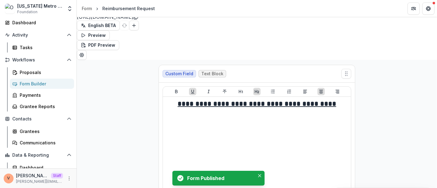
scroll to position [137, 0]
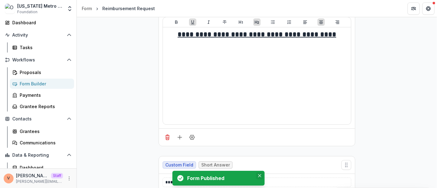
click at [262, 175] on button "Close" at bounding box center [259, 175] width 7 height 7
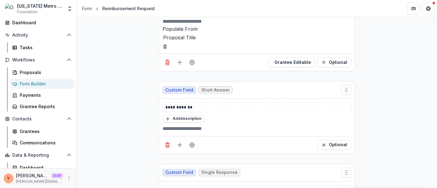
scroll to position [478, 0]
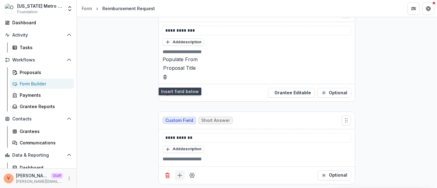
click at [180, 173] on icon "Add field" at bounding box center [180, 176] width 6 height 6
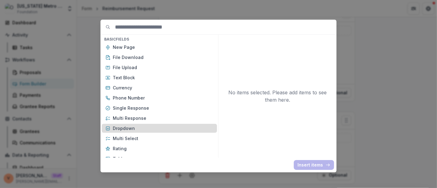
click at [154, 126] on p "Dropdown" at bounding box center [163, 128] width 101 height 6
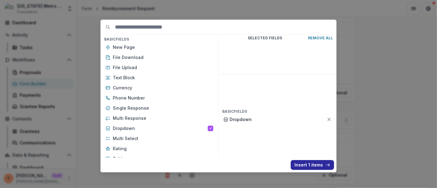
click at [310, 168] on button "Insert 1 items" at bounding box center [312, 165] width 43 height 10
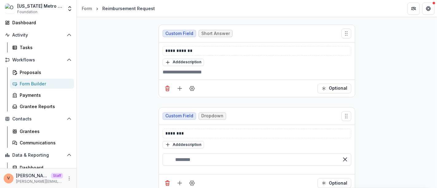
scroll to position [581, 0]
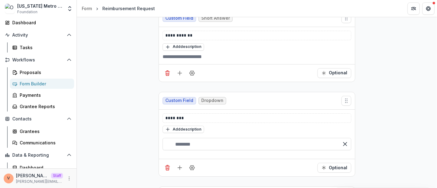
drag, startPoint x: 186, startPoint y: 123, endPoint x: 158, endPoint y: 116, distance: 28.2
copy p "**********"
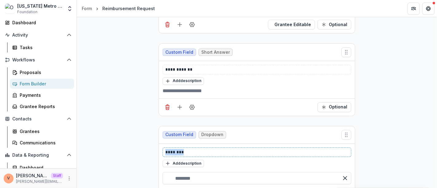
drag, startPoint x: 191, startPoint y: 56, endPoint x: 144, endPoint y: 56, distance: 47.1
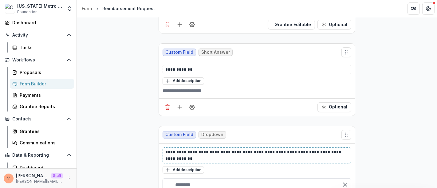
scroll to position [615, 0]
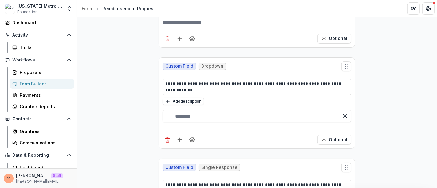
drag, startPoint x: 208, startPoint y: 122, endPoint x: 173, endPoint y: 121, distance: 34.8
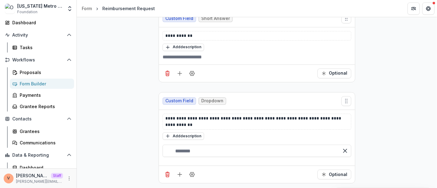
scroll to position [547, 0]
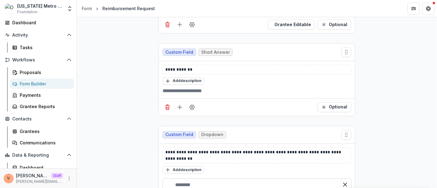
click at [186, 179] on input "text" at bounding box center [257, 185] width 189 height 12
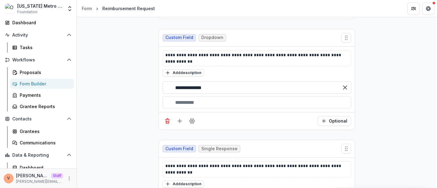
scroll to position [649, 0]
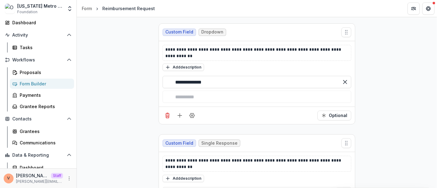
drag, startPoint x: 238, startPoint y: 114, endPoint x: 170, endPoint y: 112, distance: 67.4
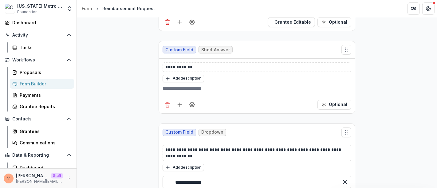
scroll to position [547, 0]
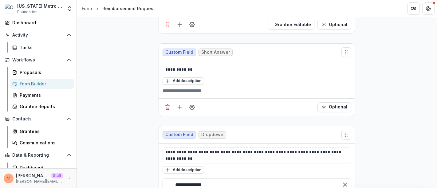
type input "**********"
click at [204, 179] on div "button" at bounding box center [257, 185] width 189 height 12
type input "**********"
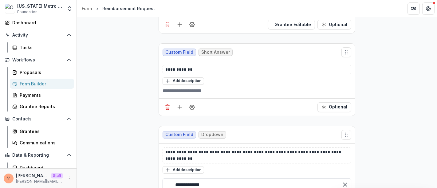
click at [260, 179] on input "**********" at bounding box center [257, 185] width 189 height 12
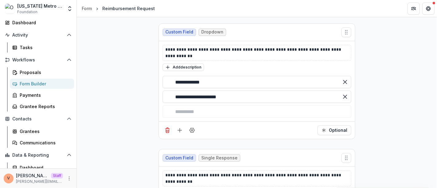
scroll to position [684, 0]
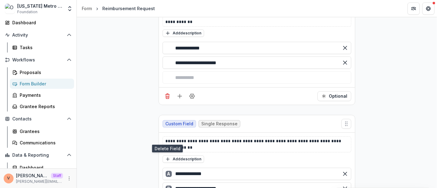
type input "**********"
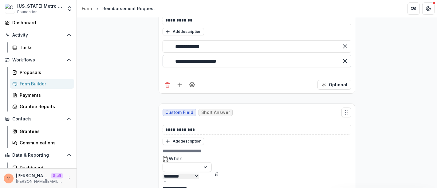
scroll to position [687, 0]
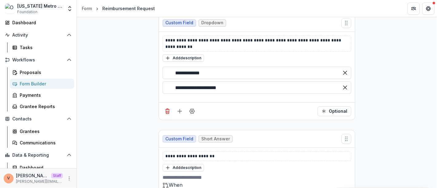
scroll to position [669, 0]
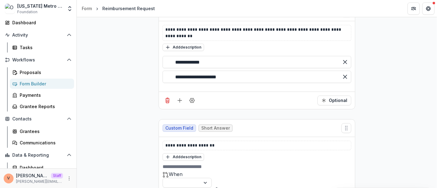
click at [219, 186] on button "Delete condition" at bounding box center [216, 189] width 5 height 7
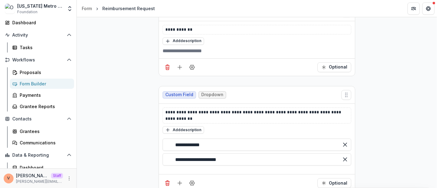
scroll to position [601, 0]
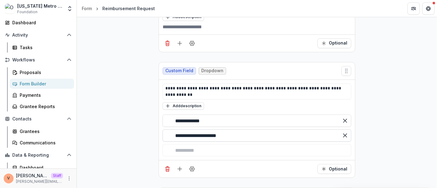
drag, startPoint x: 237, startPoint y: 50, endPoint x: 175, endPoint y: 44, distance: 62.8
click at [175, 130] on input "**********" at bounding box center [257, 136] width 189 height 12
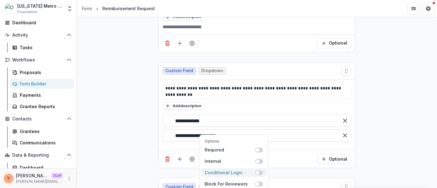
click at [260, 170] on span at bounding box center [259, 172] width 8 height 5
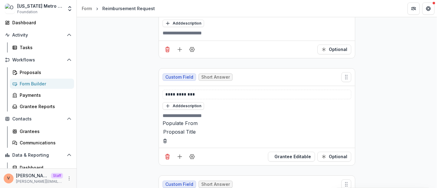
scroll to position [631, 0]
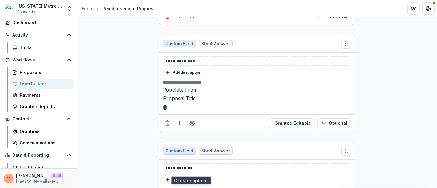
scroll to position [665, 0]
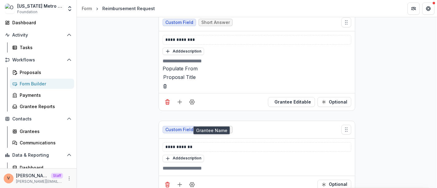
type input "**"
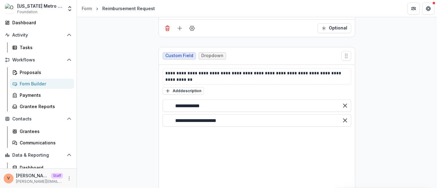
scroll to position [610, 0]
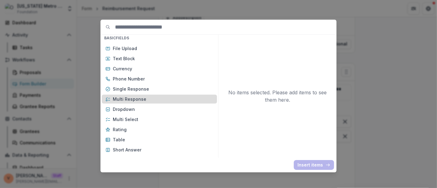
scroll to position [34, 0]
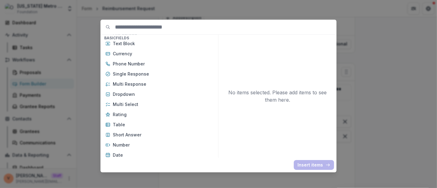
click at [411, 113] on div "Basic Fields New Page File Download File Upload Text Block Currency Phone Numbe…" at bounding box center [218, 94] width 437 height 188
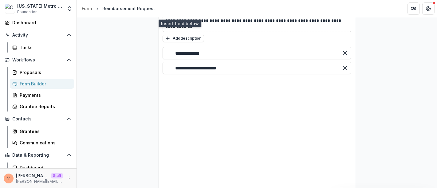
scroll to position [713, 0]
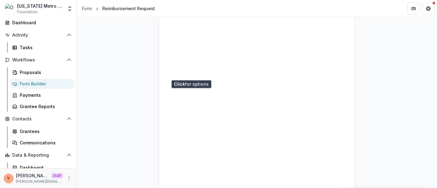
scroll to position [781, 0]
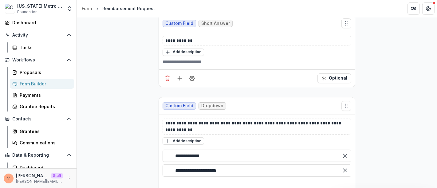
scroll to position [541, 0]
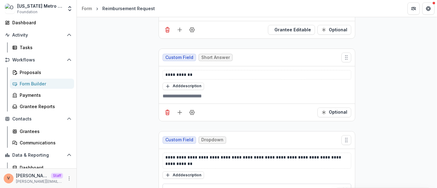
drag, startPoint x: 210, startPoint y: 94, endPoint x: 174, endPoint y: 94, distance: 36.0
click at [174, 184] on input "**********" at bounding box center [257, 190] width 189 height 12
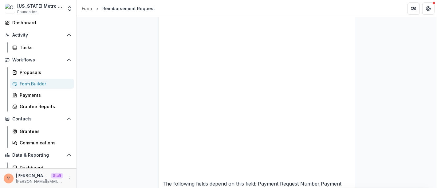
scroll to position [781, 0]
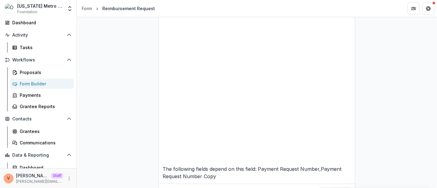
drag, startPoint x: 235, startPoint y: 93, endPoint x: 154, endPoint y: 93, distance: 81.5
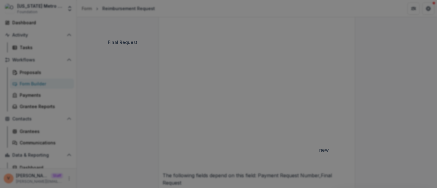
scroll to position [484, 0]
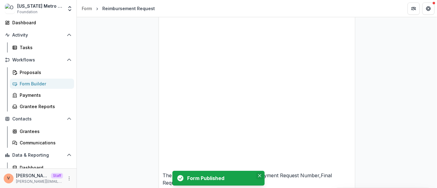
click at [260, 178] on button "Close" at bounding box center [259, 175] width 7 height 7
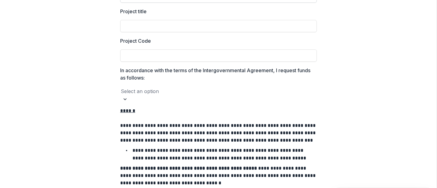
scroll to position [102, 0]
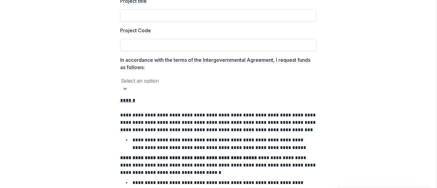
click at [246, 82] on div at bounding box center [219, 81] width 196 height 9
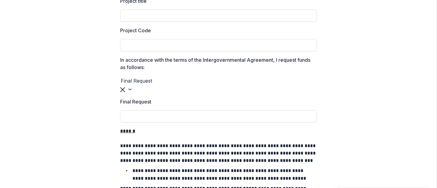
click at [195, 84] on div at bounding box center [219, 81] width 196 height 9
click at [218, 83] on div at bounding box center [219, 81] width 196 height 9
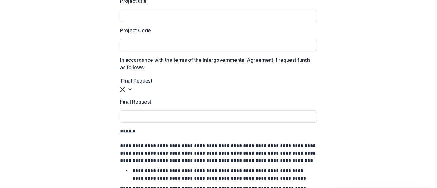
click at [185, 85] on div at bounding box center [219, 81] width 196 height 9
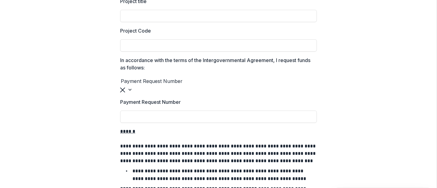
scroll to position [0, 0]
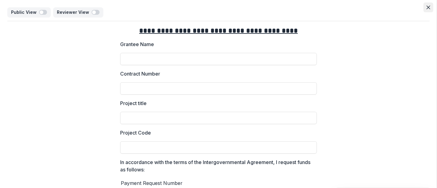
click at [427, 7] on icon "Close" at bounding box center [429, 8] width 4 height 4
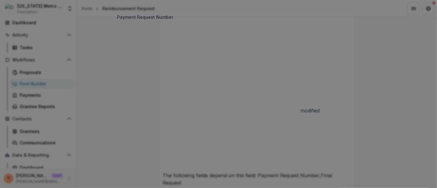
scroll to position [420, 0]
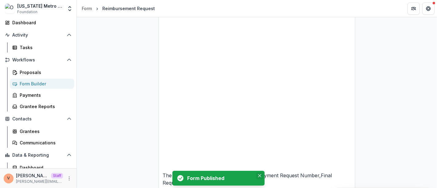
click at [259, 179] on button "Close" at bounding box center [259, 175] width 7 height 7
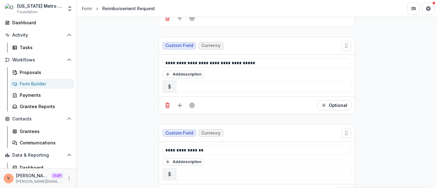
scroll to position [2164, 0]
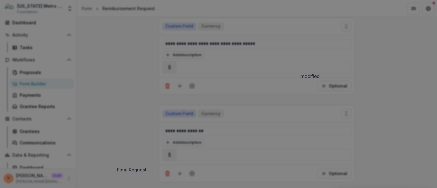
scroll to position [420, 0]
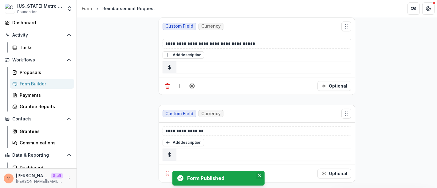
click at [259, 177] on icon "Close" at bounding box center [259, 175] width 3 height 3
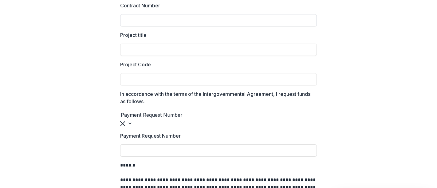
scroll to position [102, 0]
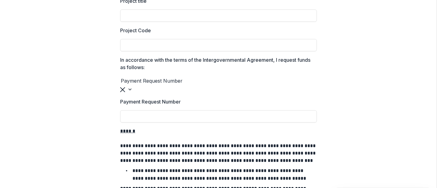
click at [272, 81] on div at bounding box center [219, 81] width 196 height 9
click at [181, 82] on div at bounding box center [219, 81] width 196 height 9
click at [196, 80] on div at bounding box center [219, 81] width 196 height 9
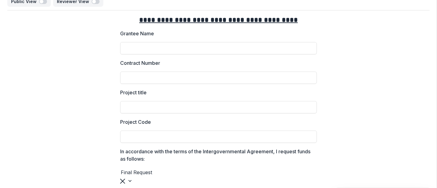
scroll to position [0, 0]
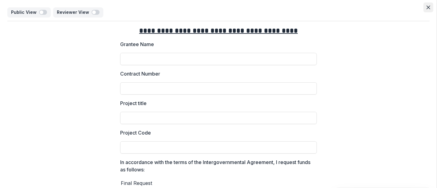
click at [430, 9] on button "Close" at bounding box center [429, 7] width 10 height 10
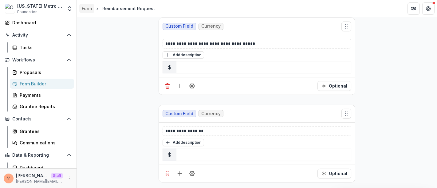
click at [85, 9] on div "Form" at bounding box center [87, 8] width 10 height 6
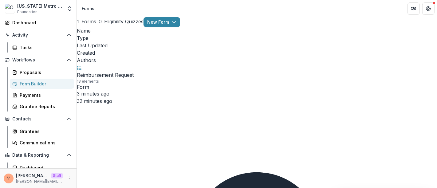
click at [68, 179] on icon "More" at bounding box center [69, 178] width 5 height 5
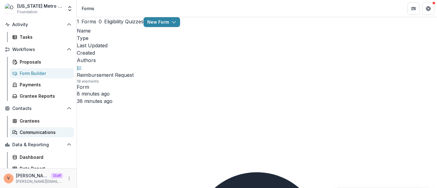
scroll to position [49, 0]
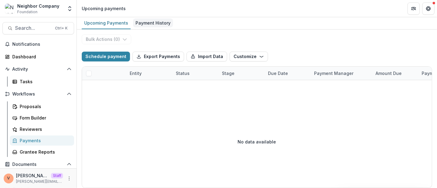
click at [157, 22] on div "Payment History" at bounding box center [153, 22] width 40 height 9
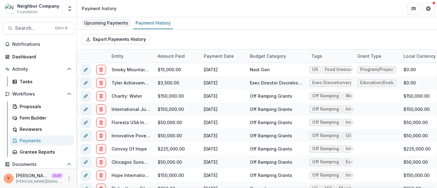
click at [108, 21] on div "Upcoming Payments" at bounding box center [106, 22] width 49 height 9
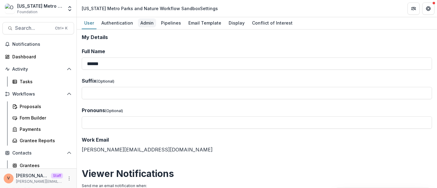
click at [149, 22] on div "Admin" at bounding box center [147, 22] width 18 height 9
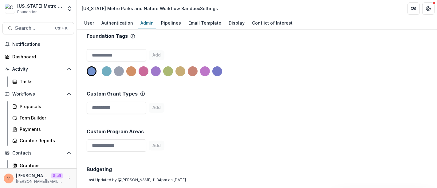
scroll to position [171, 0]
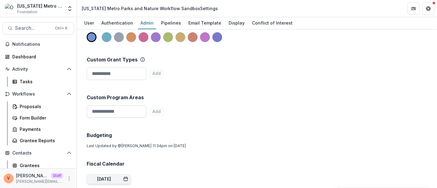
click at [117, 112] on input at bounding box center [117, 112] width 60 height 12
click at [128, 73] on input at bounding box center [117, 74] width 60 height 12
paste input "**********"
type input "**********"
click at [165, 74] on button "Add" at bounding box center [157, 74] width 16 height 10
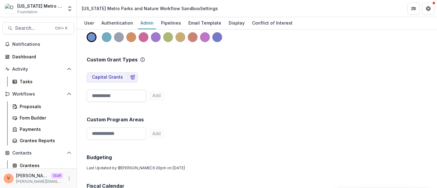
click at [127, 97] on input at bounding box center [117, 96] width 60 height 12
paste input "**********"
type input "**********"
click at [165, 96] on button "Add" at bounding box center [157, 96] width 16 height 10
click at [119, 94] on input at bounding box center [117, 96] width 60 height 12
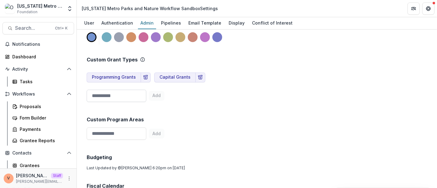
paste input "**********"
type input "**********"
click at [165, 95] on button "Add" at bounding box center [157, 96] width 16 height 10
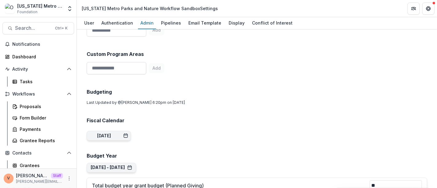
scroll to position [239, 0]
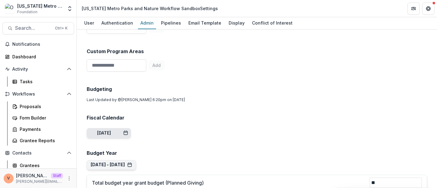
click at [128, 134] on icon "button" at bounding box center [125, 133] width 5 height 5
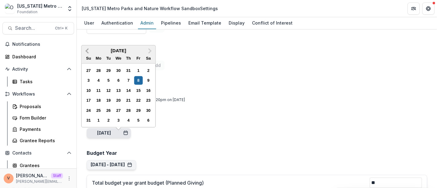
click at [86, 49] on button "Previous Month" at bounding box center [87, 51] width 10 height 10
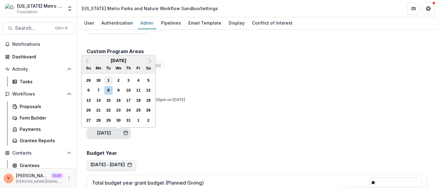
click at [110, 80] on div "1" at bounding box center [108, 80] width 8 height 8
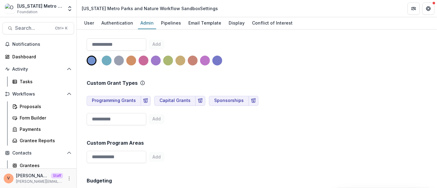
scroll to position [137, 0]
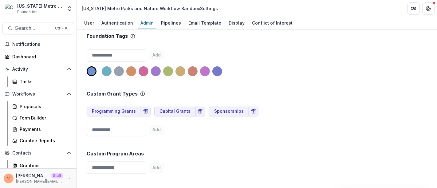
click at [117, 168] on input at bounding box center [117, 168] width 60 height 12
paste input "**********"
type input "**********"
click at [175, 167] on button "Add" at bounding box center [173, 168] width 16 height 10
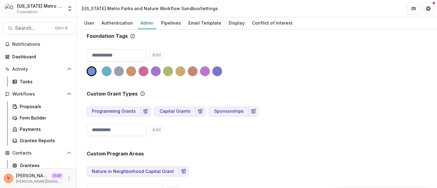
scroll to position [205, 0]
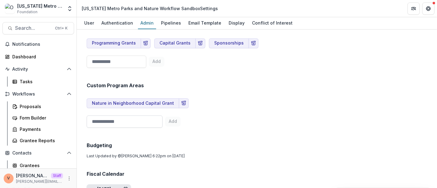
click at [120, 118] on input at bounding box center [125, 122] width 76 height 12
paste input "**********"
type input "**********"
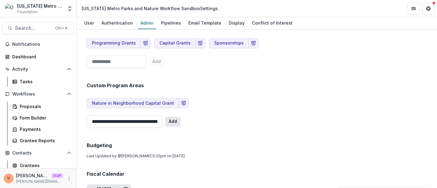
click at [170, 122] on button "Add" at bounding box center [173, 122] width 16 height 10
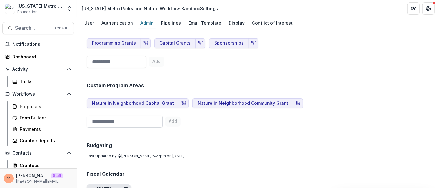
click at [128, 122] on input at bounding box center [125, 122] width 76 height 12
paste input "**********"
type input "**********"
click at [172, 120] on button "Add" at bounding box center [173, 122] width 16 height 10
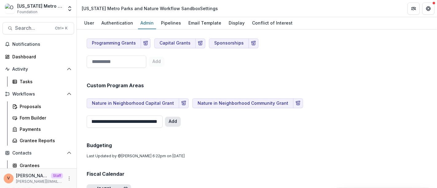
scroll to position [0, 0]
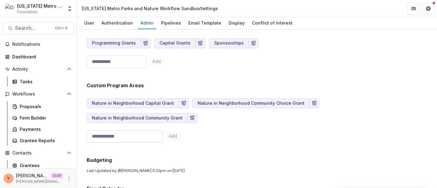
click at [114, 130] on input at bounding box center [125, 136] width 76 height 12
paste input "**********"
type input "**********"
click at [172, 132] on button "Add" at bounding box center [173, 137] width 16 height 10
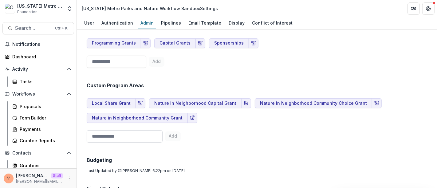
click at [119, 138] on input at bounding box center [125, 136] width 76 height 12
paste input "**********"
type input "**********"
click at [171, 136] on button "Add" at bounding box center [173, 137] width 16 height 10
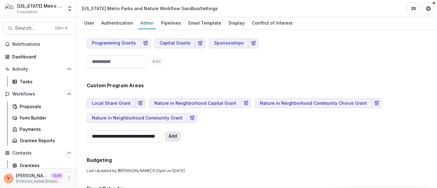
scroll to position [0, 0]
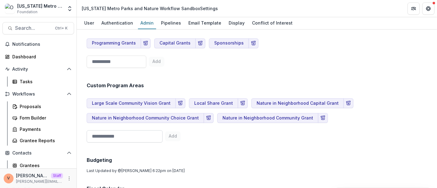
click at [105, 138] on input at bounding box center [125, 136] width 76 height 12
paste input "**********"
type input "**********"
click at [173, 134] on button "Add" at bounding box center [173, 137] width 16 height 10
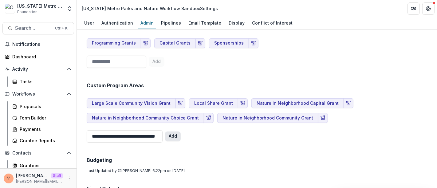
scroll to position [0, 0]
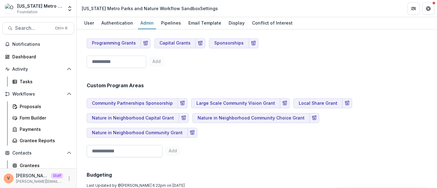
click at [102, 145] on input at bounding box center [125, 151] width 76 height 12
paste input "**********"
type input "**********"
click at [173, 146] on button "Add" at bounding box center [173, 151] width 16 height 10
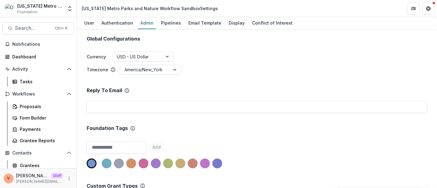
scroll to position [34, 0]
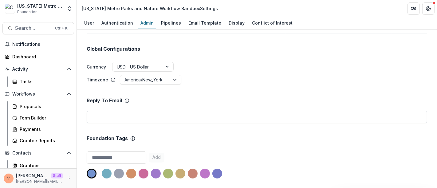
click at [135, 115] on input "email" at bounding box center [257, 117] width 341 height 12
paste input "**********"
type input "**********"
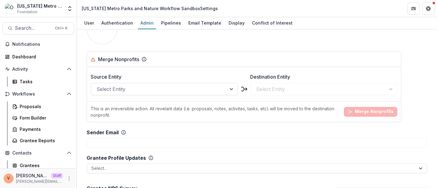
scroll to position [513, 0]
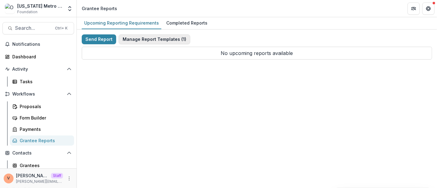
click at [152, 40] on button "Manage Report Templates ( 1 )" at bounding box center [155, 39] width 72 height 10
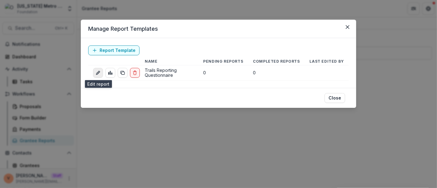
click at [99, 71] on icon "edit-report" at bounding box center [99, 72] width 2 height 2
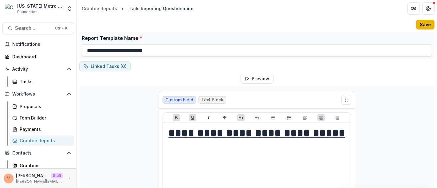
click at [425, 26] on button "Save" at bounding box center [426, 25] width 18 height 10
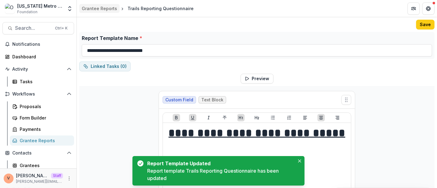
click at [107, 8] on div "Grantee Reports" at bounding box center [99, 8] width 35 height 6
